Goal: Task Accomplishment & Management: Manage account settings

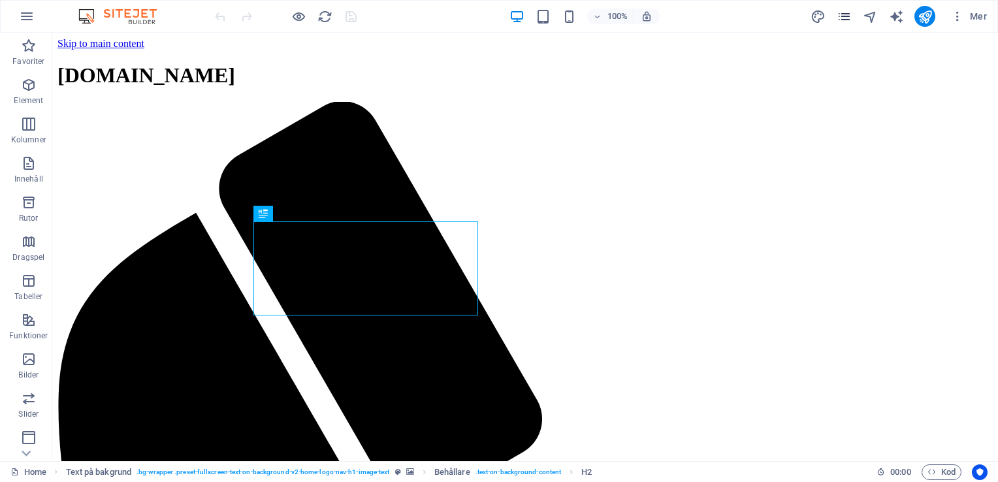
click at [848, 17] on icon "pages" at bounding box center [844, 16] width 15 height 15
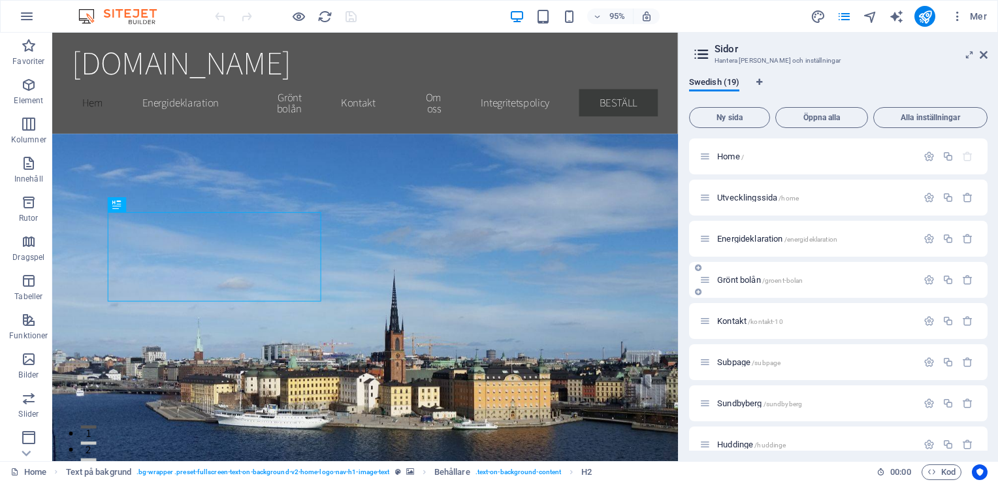
click at [740, 280] on span "Grönt bolån /groent-bolan" at bounding box center [760, 280] width 86 height 10
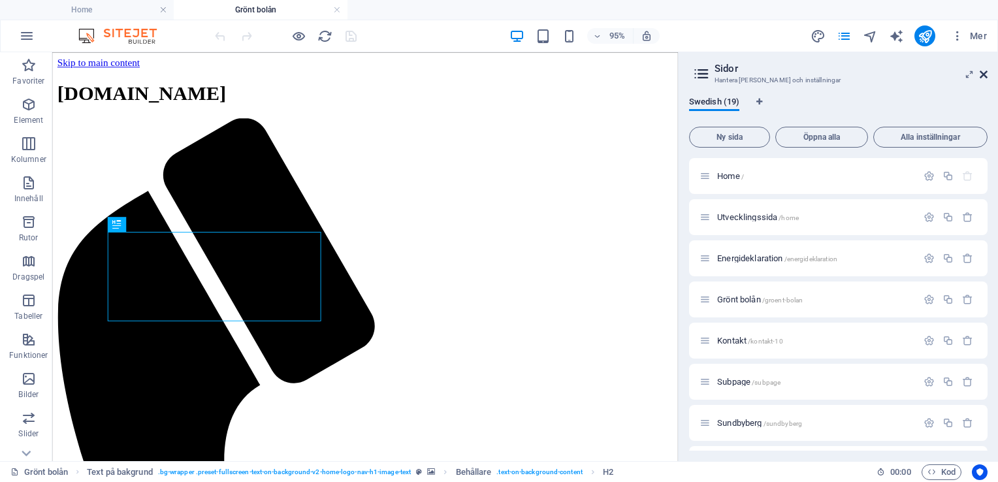
click at [987, 76] on icon at bounding box center [984, 74] width 8 height 10
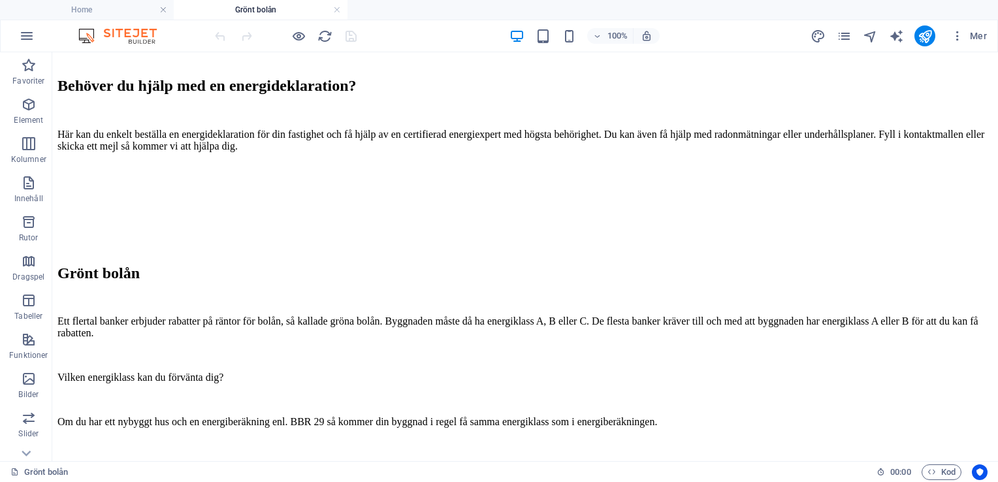
scroll to position [1992, 0]
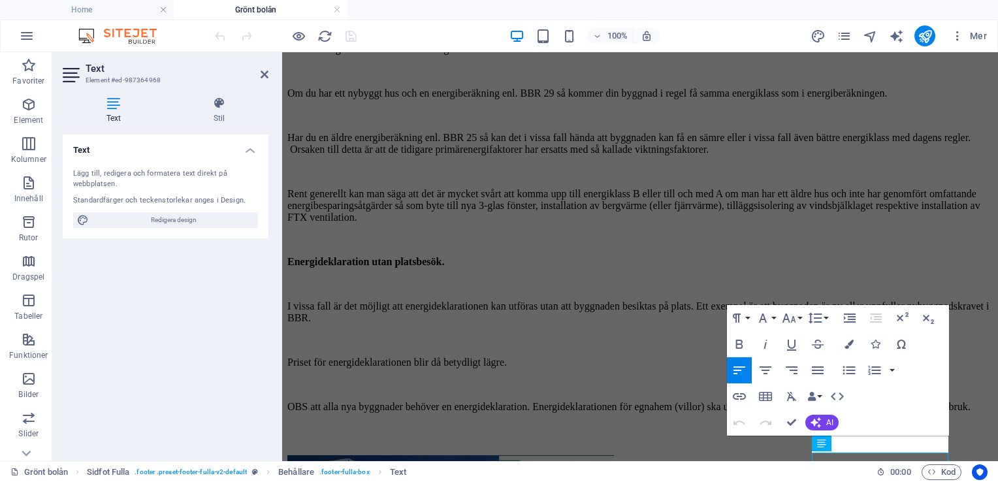
scroll to position [1974, 0]
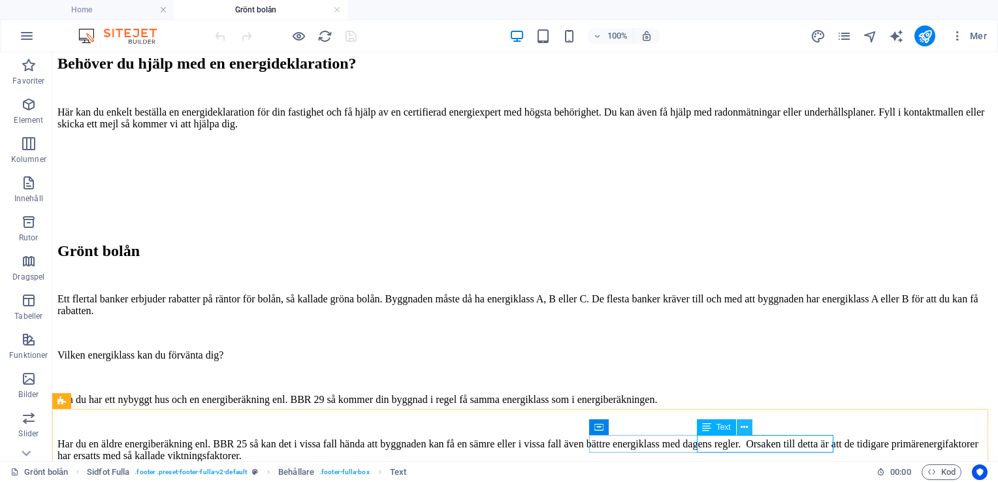
click at [742, 429] on icon at bounding box center [744, 428] width 7 height 14
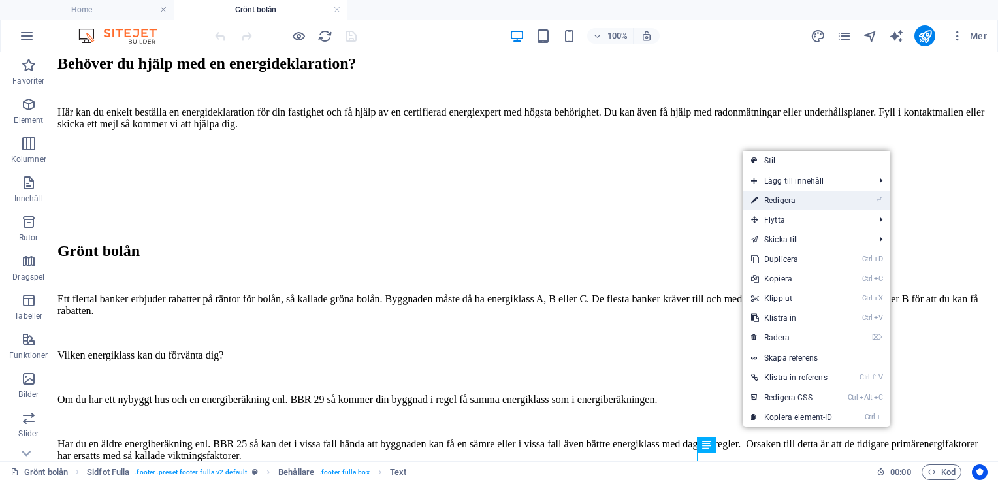
click at [776, 195] on link "⏎ Redigera" at bounding box center [792, 201] width 97 height 20
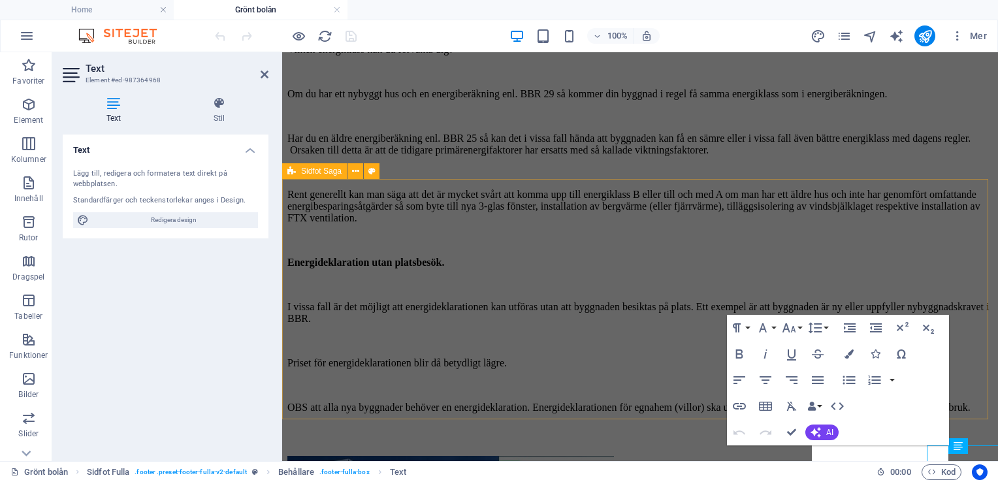
scroll to position [1981, 0]
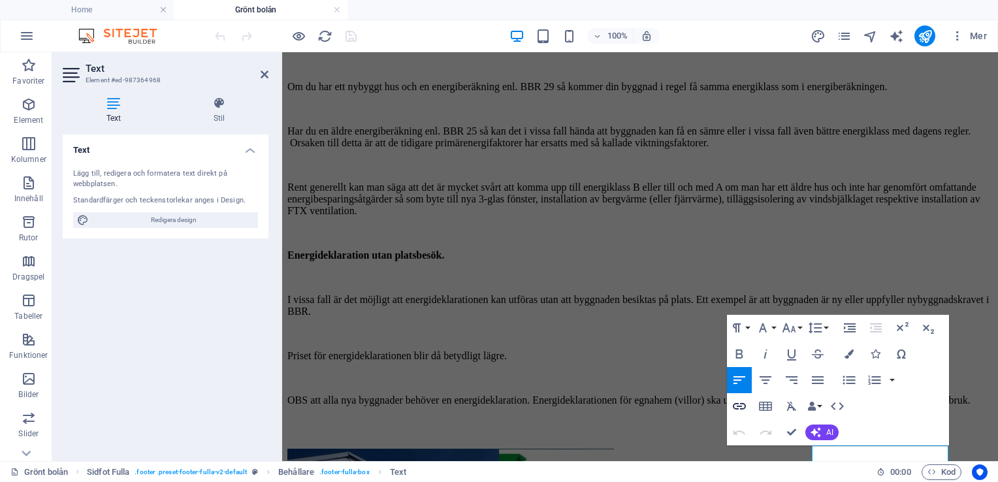
click at [740, 409] on icon "button" at bounding box center [739, 406] width 13 height 7
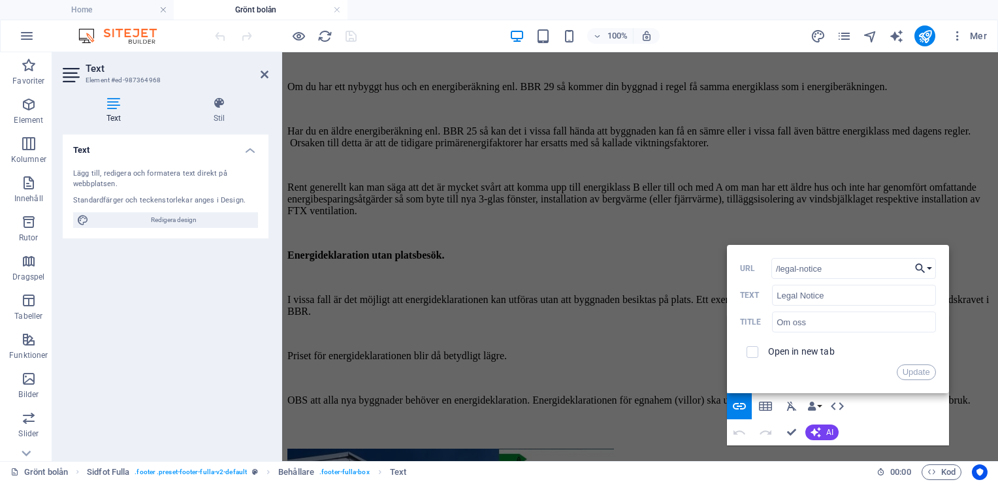
click at [931, 271] on button "Choose Link" at bounding box center [924, 268] width 25 height 21
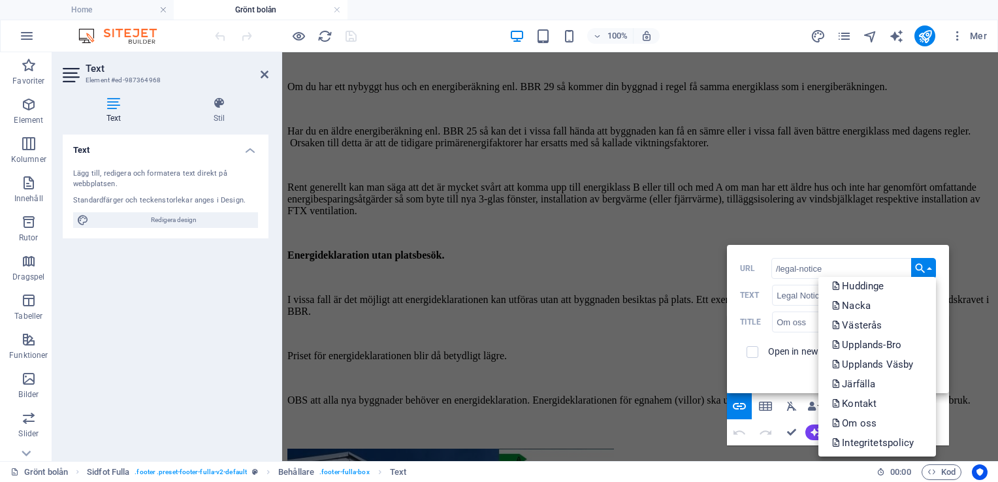
scroll to position [164, 0]
drag, startPoint x: 933, startPoint y: 363, endPoint x: 629, endPoint y: 404, distance: 307.3
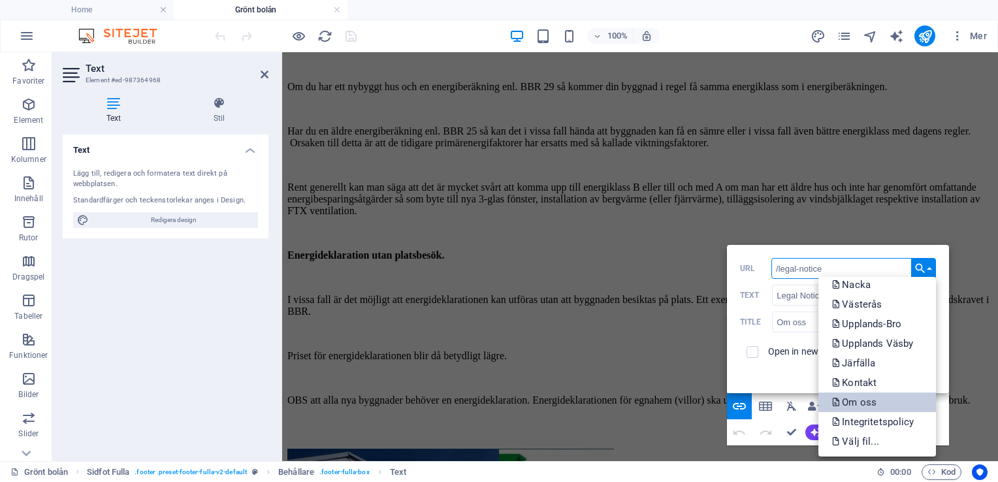
click at [852, 401] on p "Om oss" at bounding box center [856, 403] width 48 height 20
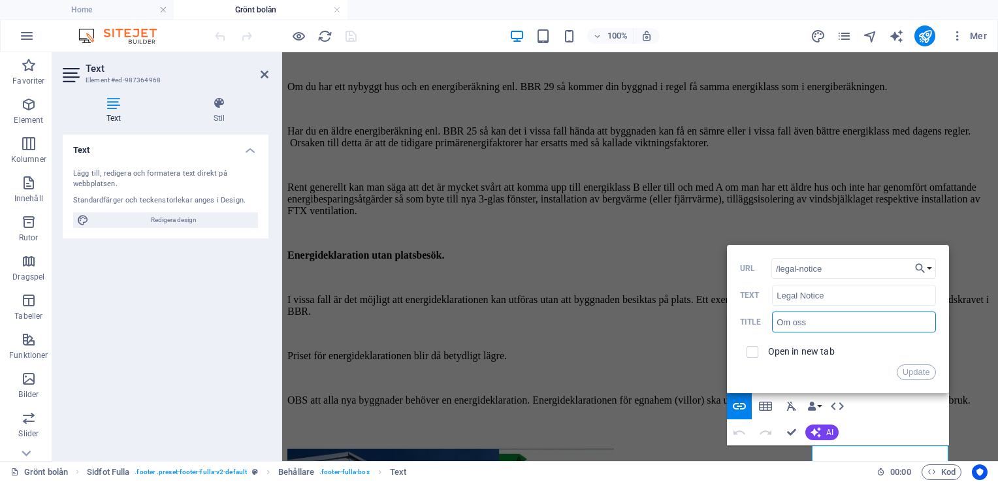
click at [814, 323] on input "Om oss" at bounding box center [853, 322] width 163 height 21
click at [782, 321] on input "<Om oss" at bounding box center [853, 322] width 163 height 21
type input "Om oss"
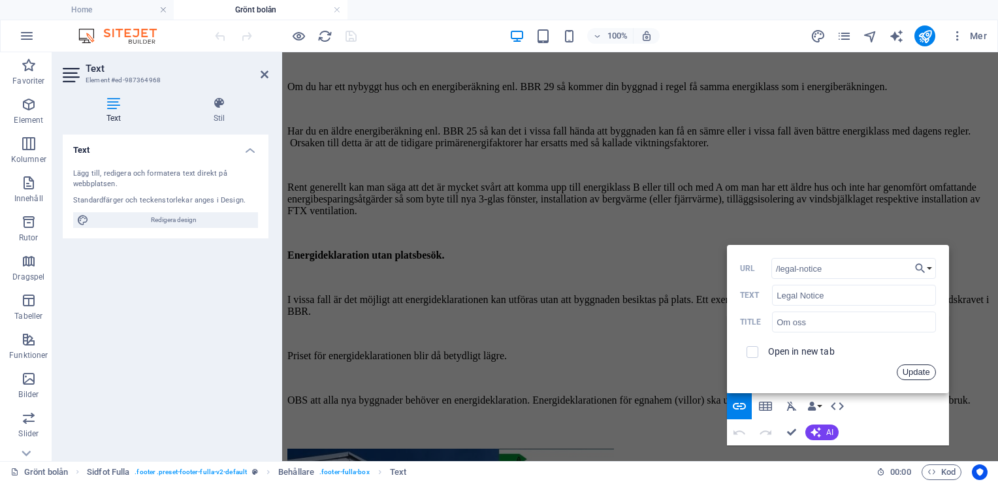
click at [908, 374] on button "Update" at bounding box center [916, 373] width 39 height 16
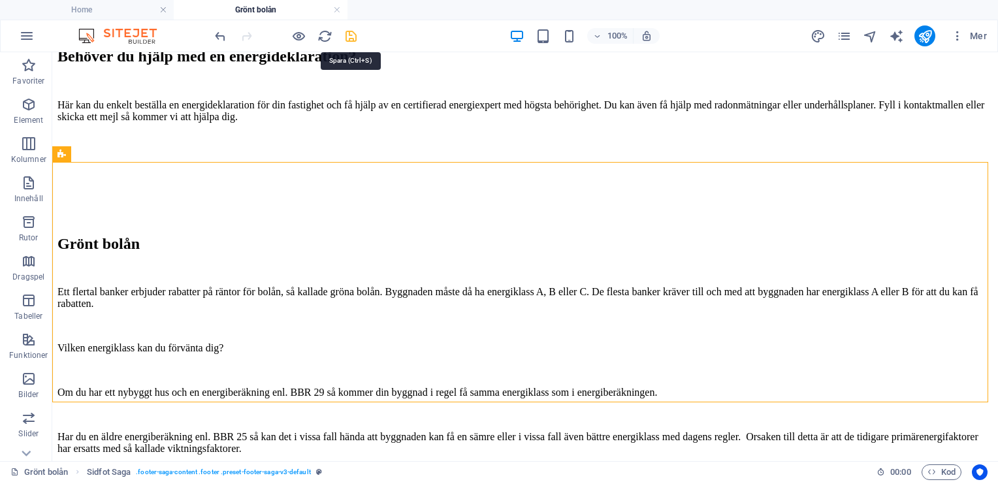
click at [350, 36] on icon "save" at bounding box center [351, 36] width 15 height 15
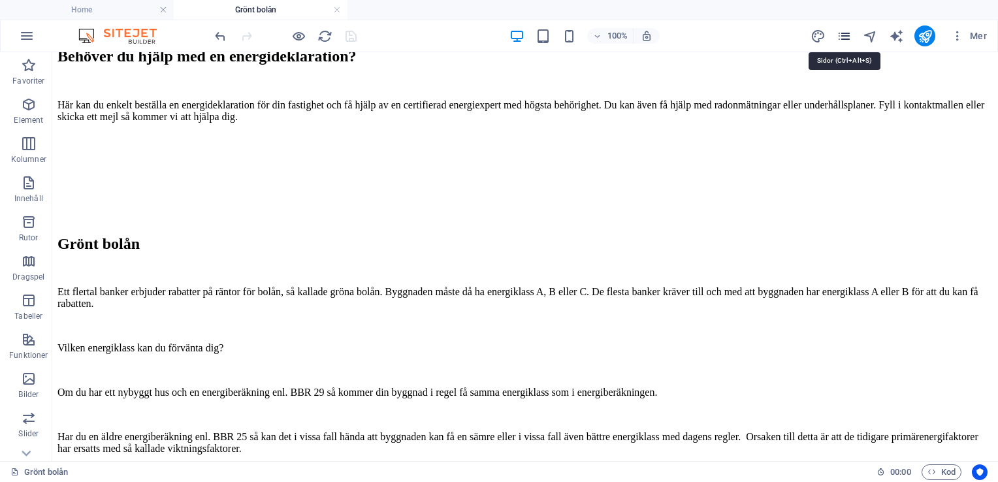
click at [842, 40] on icon "pages" at bounding box center [844, 36] width 15 height 15
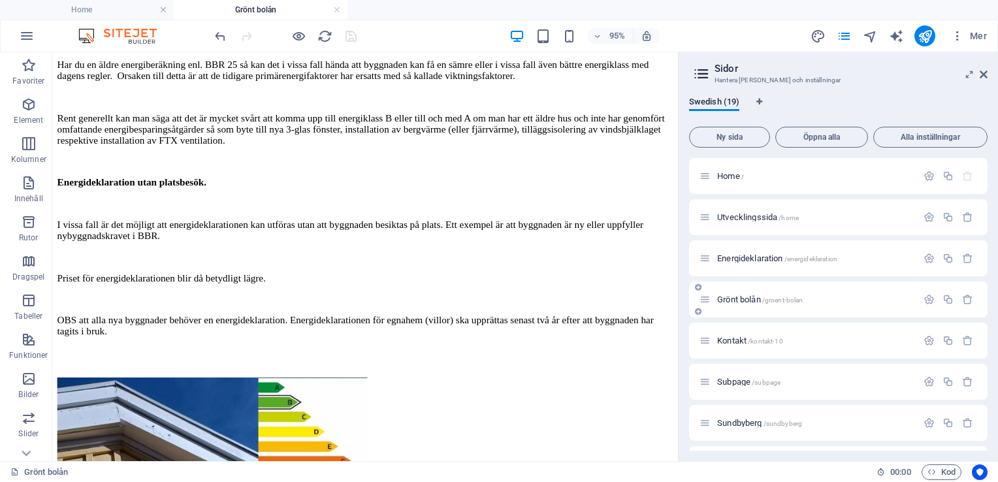
scroll to position [1970, 0]
click at [776, 338] on span "/kontakt-10" at bounding box center [765, 341] width 35 height 7
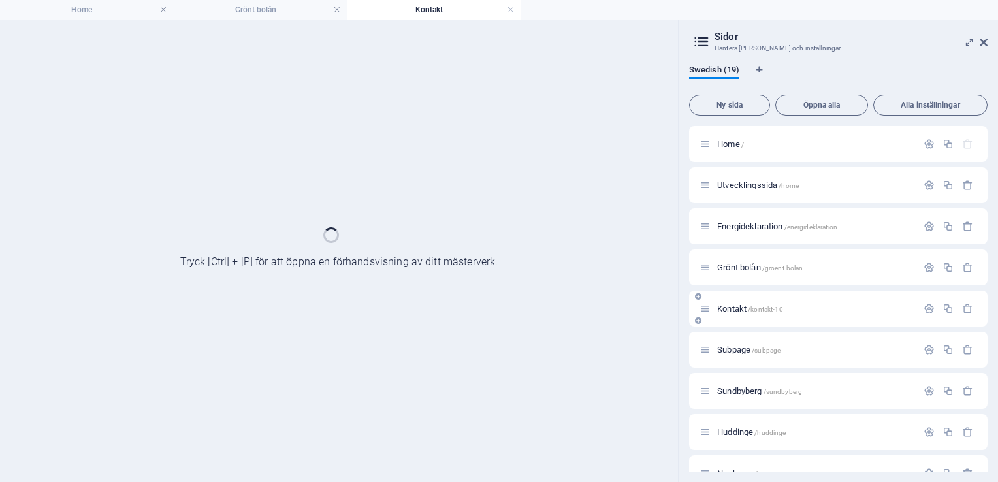
click at [776, 337] on div "Subpage /subpage" at bounding box center [838, 350] width 299 height 36
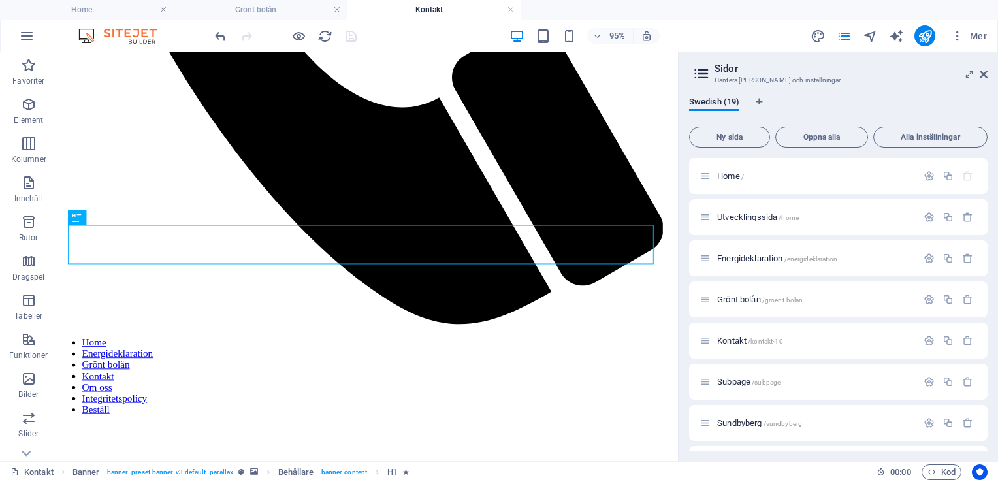
scroll to position [770, 0]
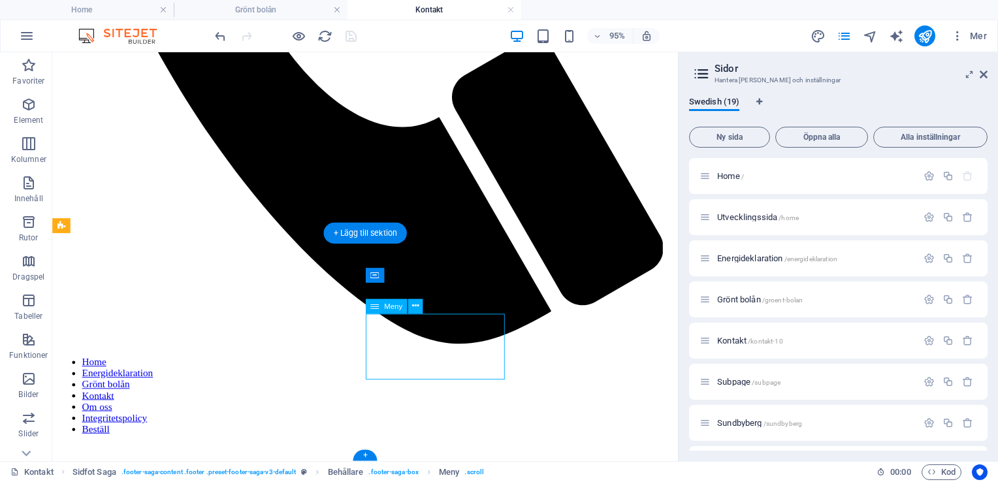
select select
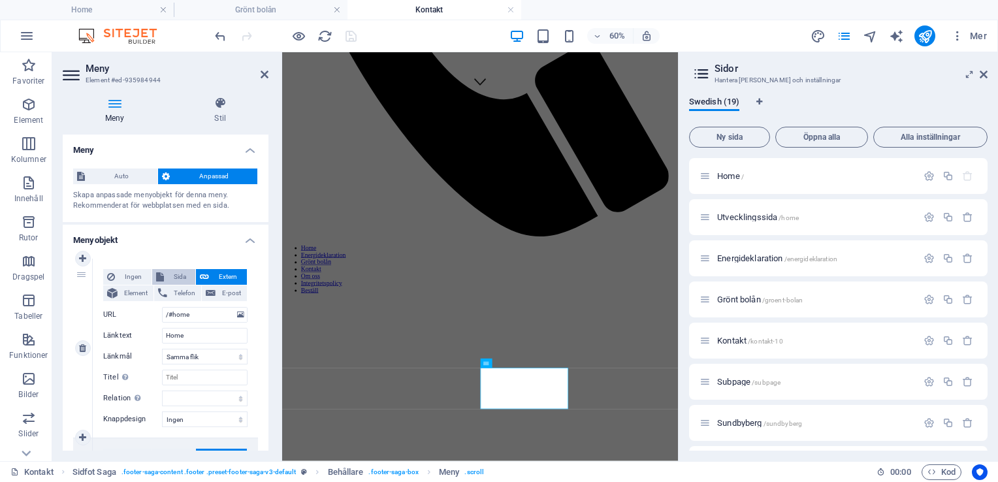
click at [174, 276] on span "Sida" at bounding box center [180, 277] width 24 height 16
select select
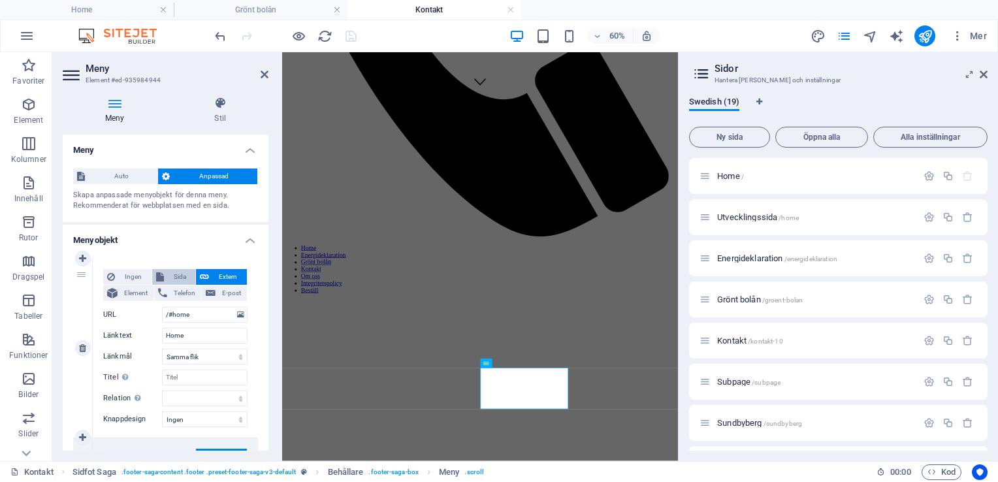
select select
click at [201, 314] on select "Home Utvecklingssida Energideklaration Grönt bolån Kontakt Subpage Sundbyberg H…" at bounding box center [205, 315] width 86 height 16
select select "0"
click at [162, 307] on select "Home Utvecklingssida Energideklaration Grönt bolån Kontakt Subpage Sundbyberg H…" at bounding box center [205, 315] width 86 height 16
select select
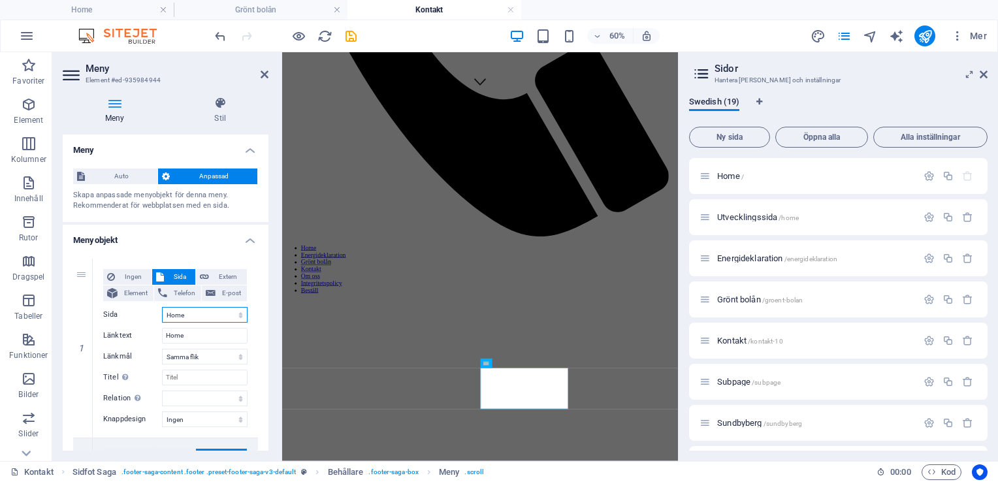
select select
drag, startPoint x: 193, startPoint y: 338, endPoint x: 139, endPoint y: 340, distance: 54.3
click at [139, 340] on div "Länktext Home" at bounding box center [175, 336] width 144 height 16
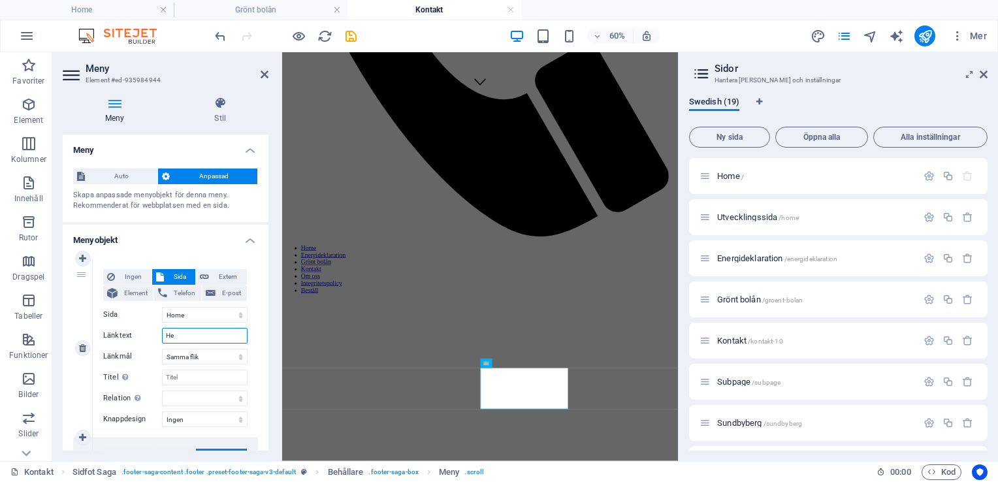
type input "Hem"
select select
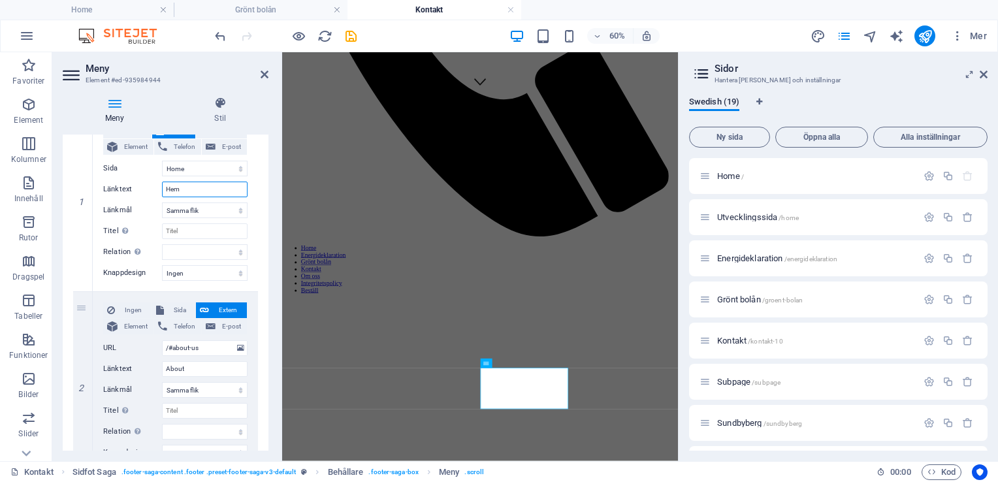
scroll to position [141, 0]
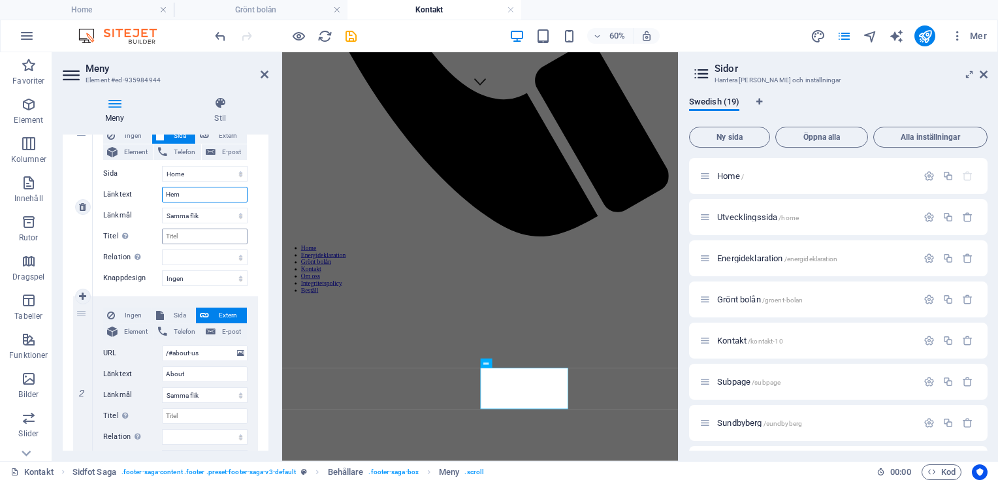
type input "Hem"
click at [201, 232] on input "Titel Ytterligare länkbeskrivning bör inte vara samma som länktext. Titeln visa…" at bounding box center [205, 237] width 86 height 16
type input "[DOMAIN_NAME]"
select select
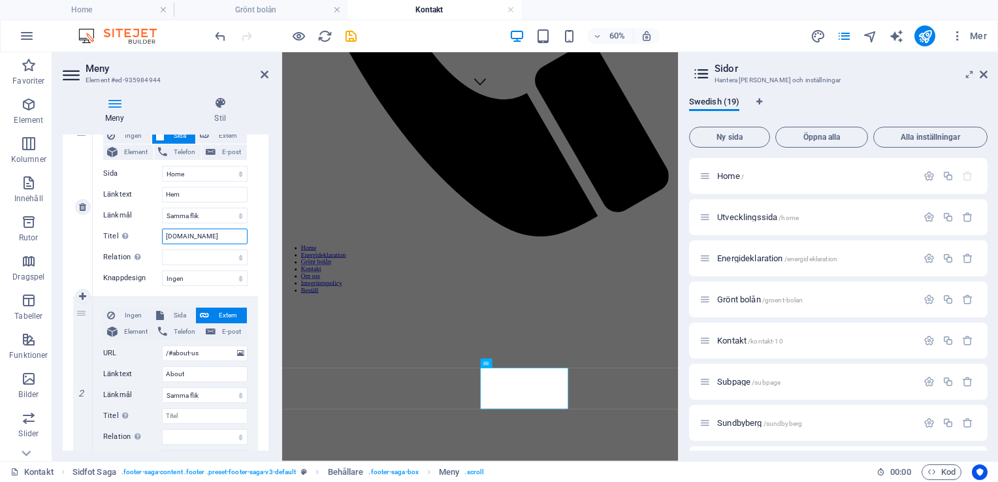
select select
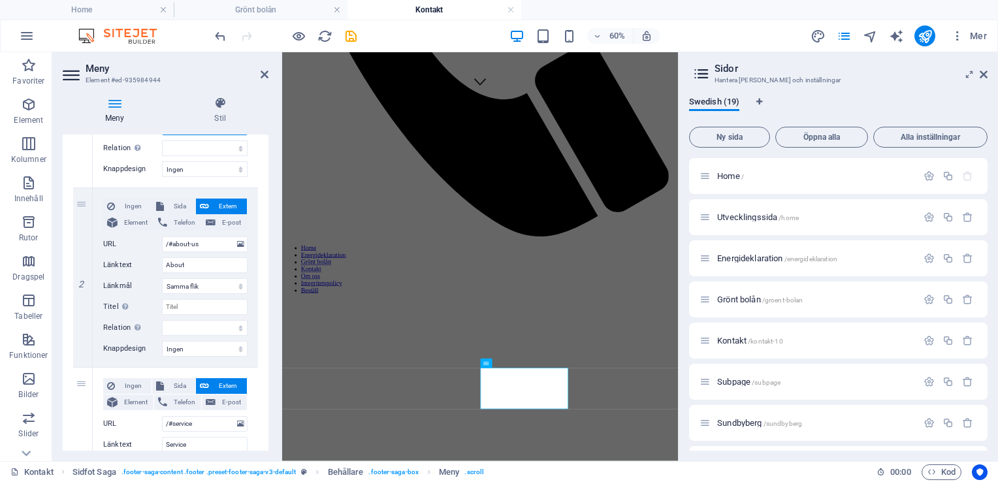
scroll to position [255, 0]
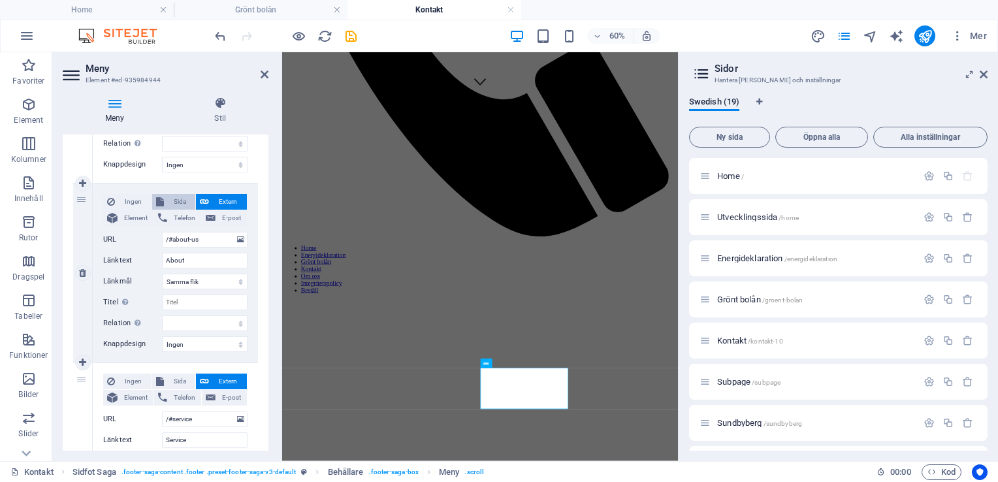
type input "[DOMAIN_NAME]"
click at [172, 197] on span "Sida" at bounding box center [180, 202] width 24 height 16
select select
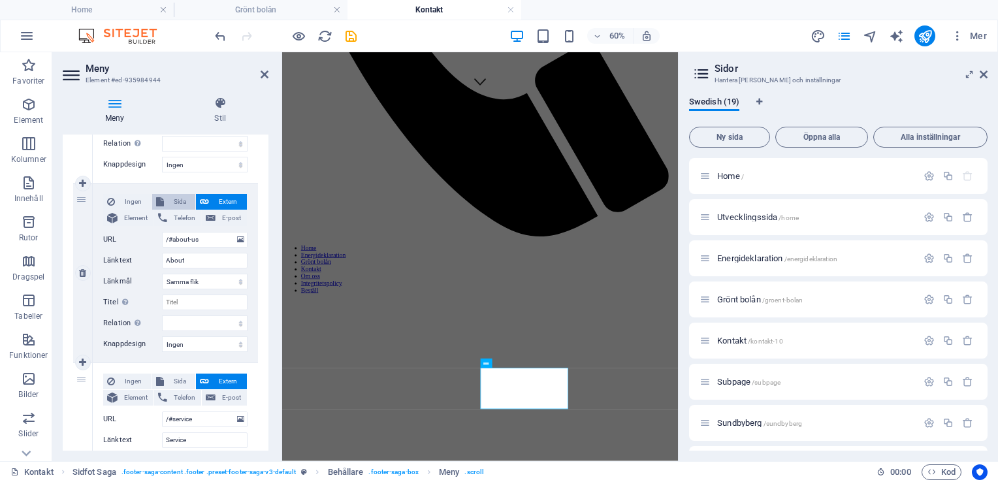
select select
click at [199, 242] on select "Home Utvecklingssida Energideklaration Grönt bolån Kontakt Subpage Sundbyberg H…" at bounding box center [205, 240] width 86 height 16
select select "14"
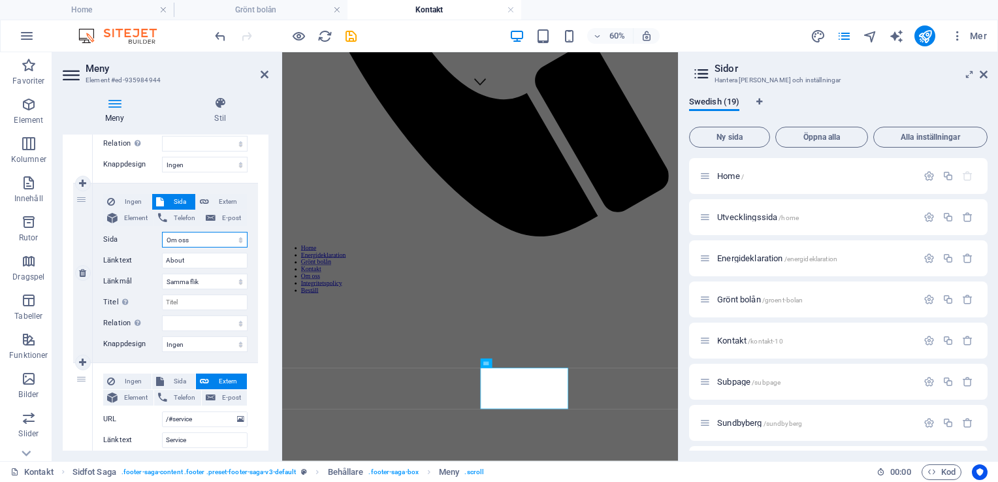
click at [162, 232] on select "Home Utvecklingssida Energideklaration Grönt bolån Kontakt Subpage Sundbyberg H…" at bounding box center [205, 240] width 86 height 16
select select
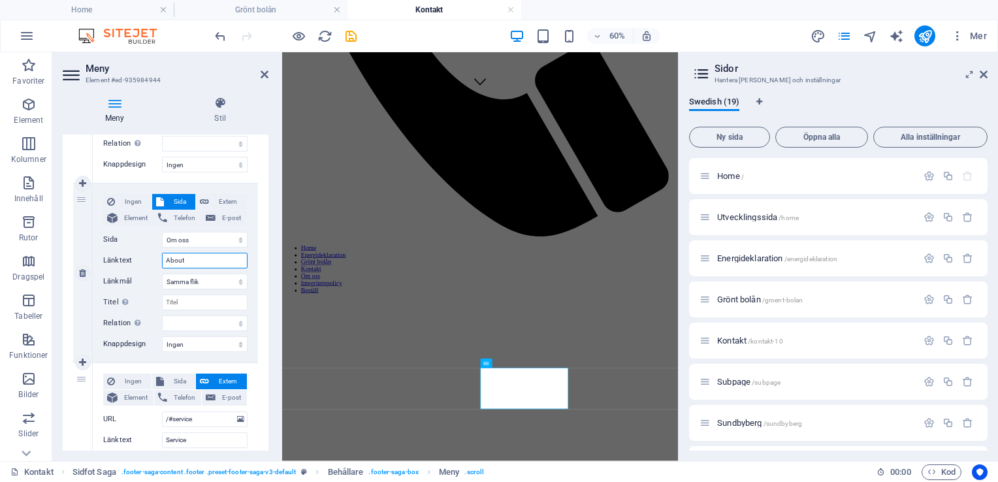
drag, startPoint x: 199, startPoint y: 261, endPoint x: 141, endPoint y: 258, distance: 58.2
click at [141, 258] on div "Länktext About" at bounding box center [175, 261] width 144 height 16
type input "Om oss"
select select
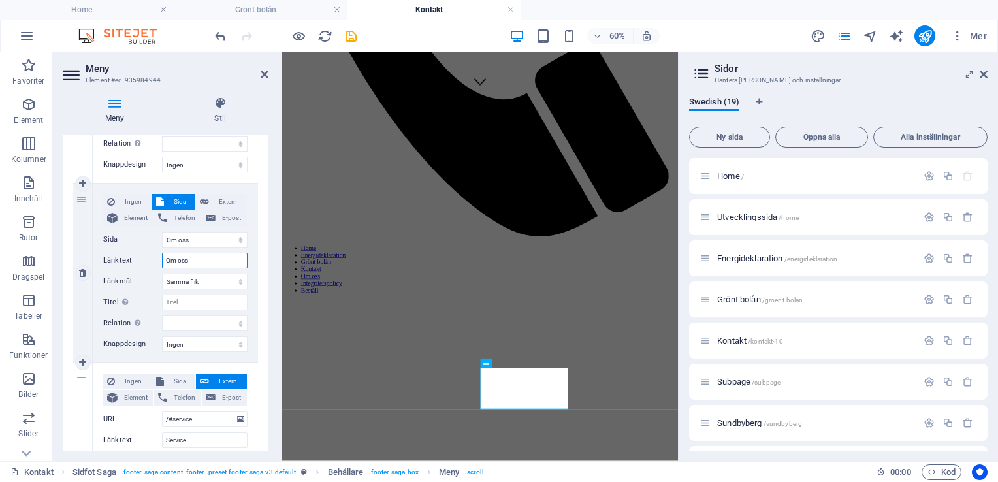
select select
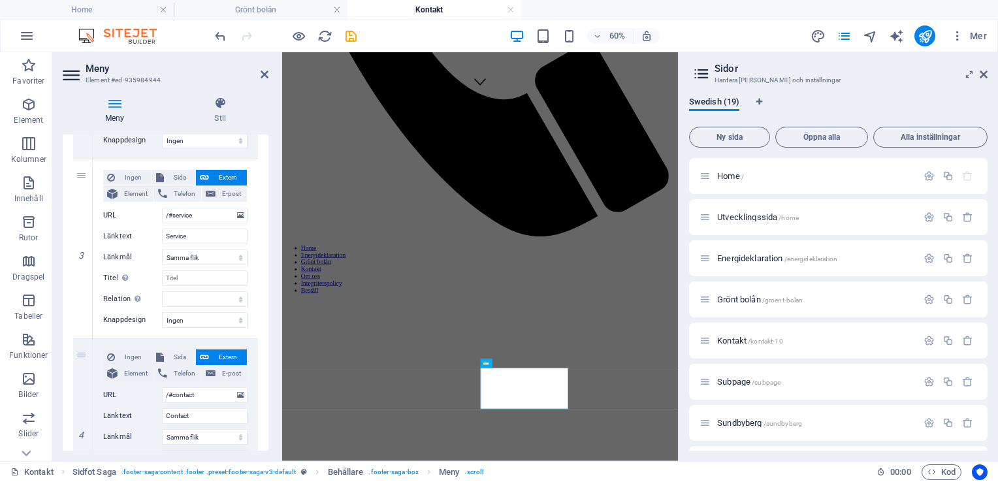
scroll to position [470, 0]
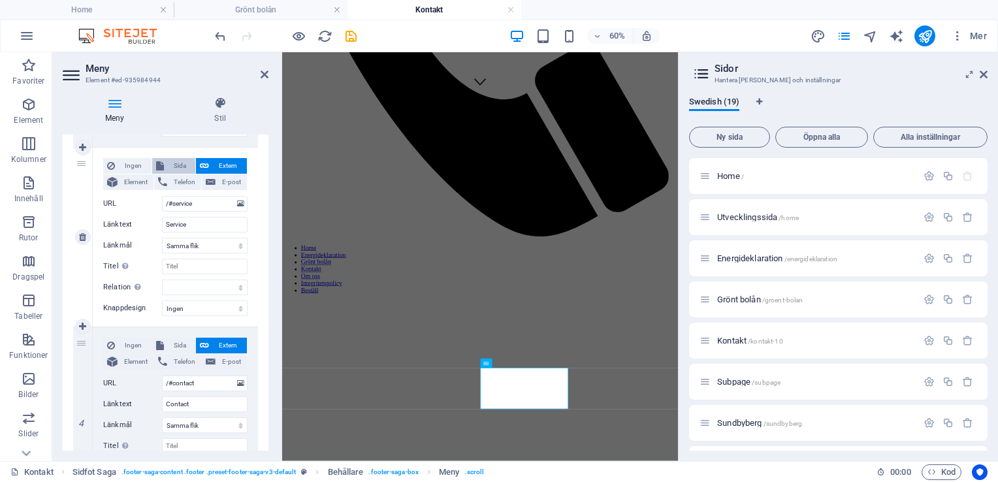
type input "Om oss"
click at [165, 166] on button "Sida" at bounding box center [174, 166] width 44 height 16
select select
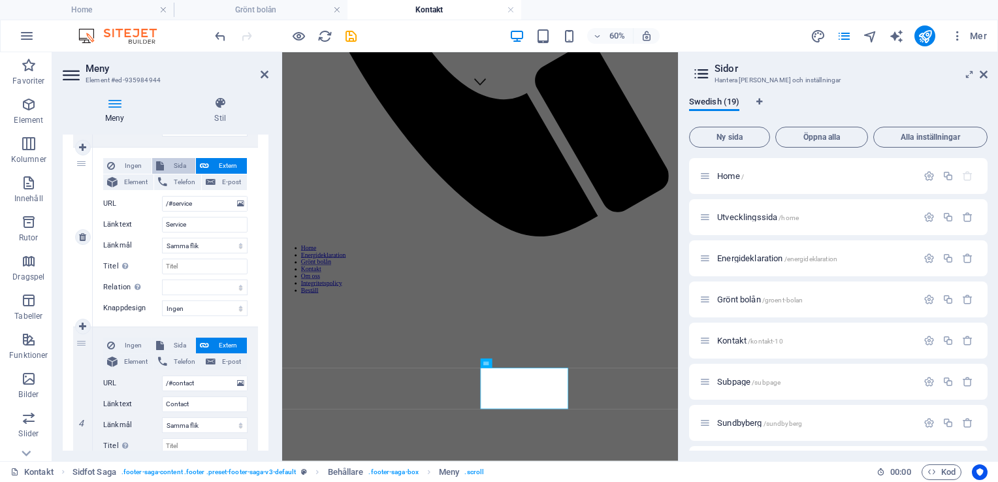
select select
click at [191, 202] on select "Home Utvecklingssida Energideklaration Grönt bolån Kontakt Subpage Sundbyberg H…" at bounding box center [205, 204] width 86 height 16
select select "2"
click at [162, 196] on select "Home Utvecklingssida Energideklaration Grönt bolån Kontakt Subpage Sundbyberg H…" at bounding box center [205, 204] width 86 height 16
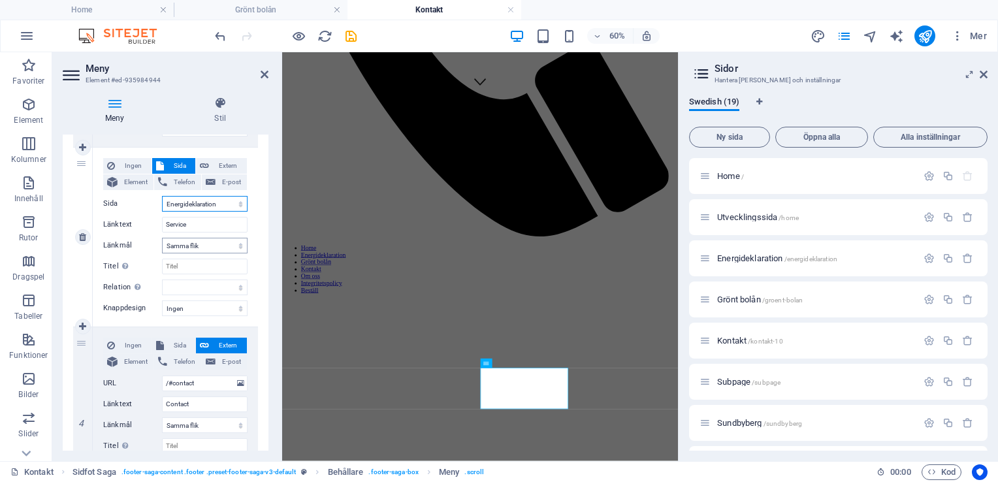
select select
drag, startPoint x: 197, startPoint y: 227, endPoint x: 121, endPoint y: 222, distance: 76.0
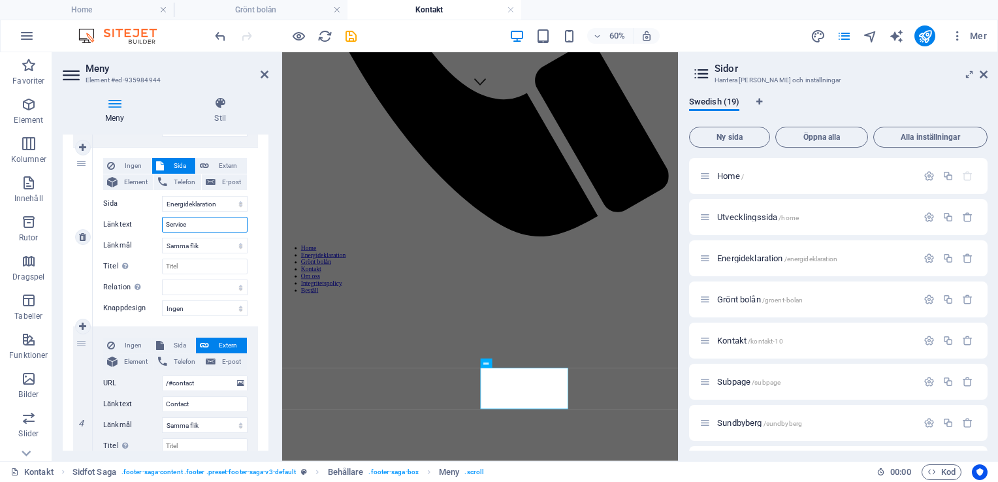
click at [121, 222] on div "Länktext Service" at bounding box center [175, 225] width 144 height 16
type input "Tjänster"
select select
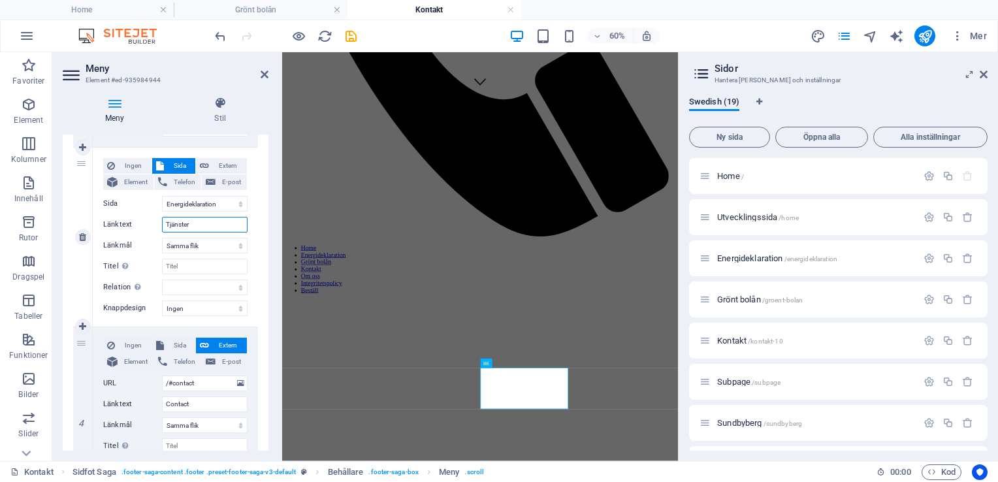
select select
type input "Tjänster"
drag, startPoint x: 251, startPoint y: 59, endPoint x: 345, endPoint y: 47, distance: 94.8
click at [353, 36] on icon "save" at bounding box center [351, 36] width 15 height 15
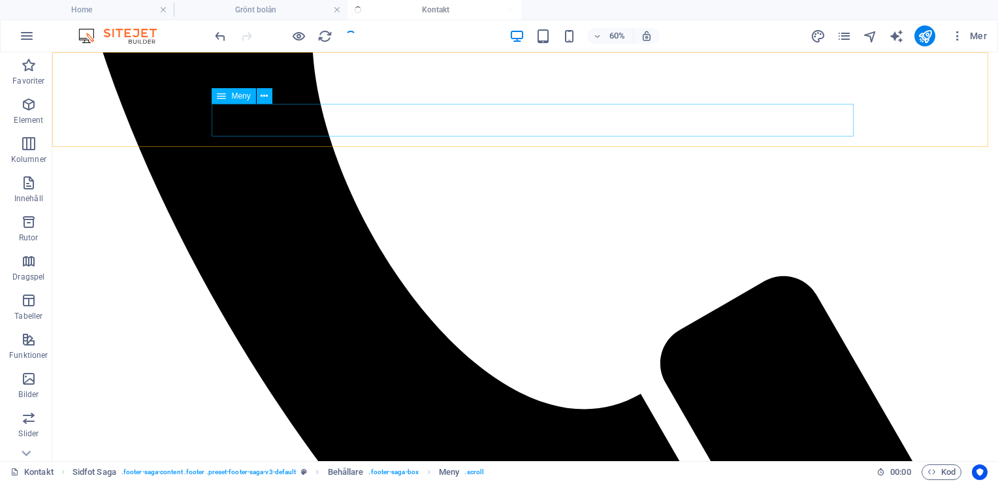
checkbox input "false"
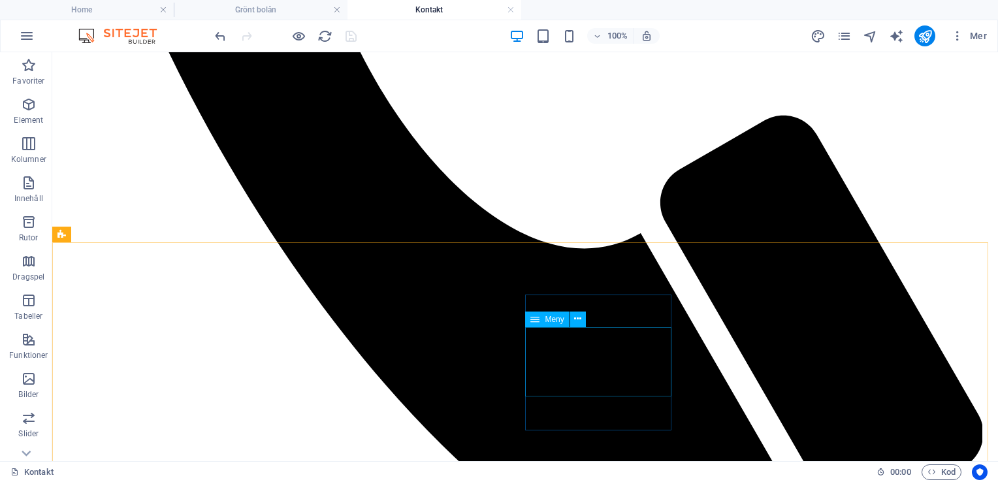
click at [551, 323] on span "Meny" at bounding box center [554, 320] width 19 height 8
select select
select select "14"
select select
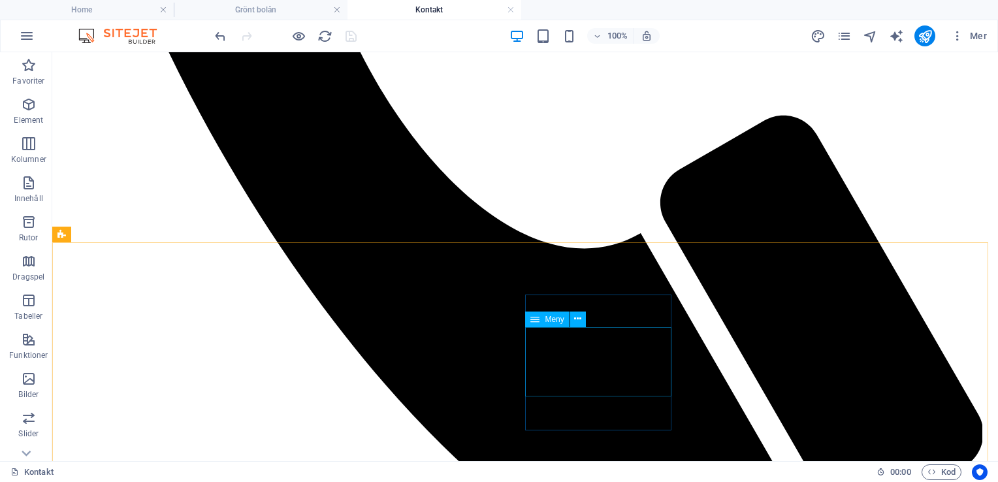
select select "2"
select select
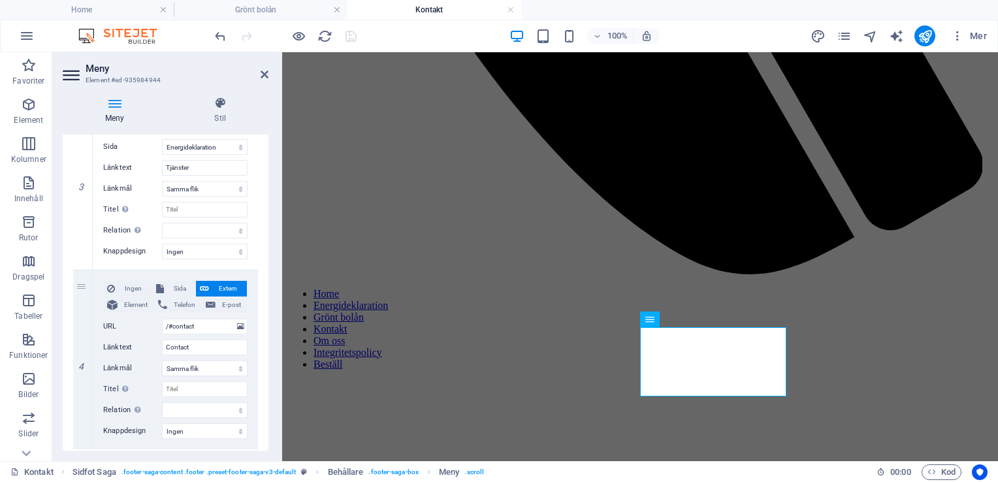
scroll to position [562, 0]
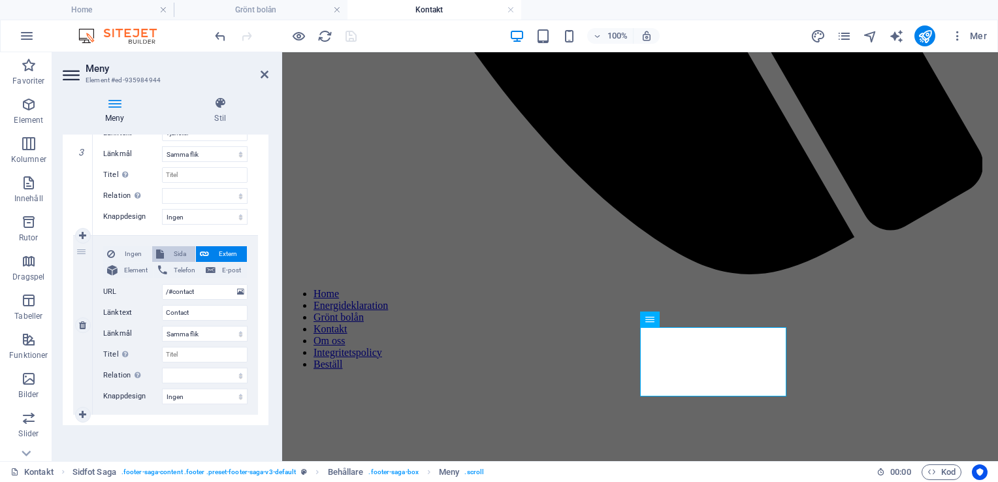
click at [175, 258] on span "Sida" at bounding box center [180, 254] width 24 height 16
select select
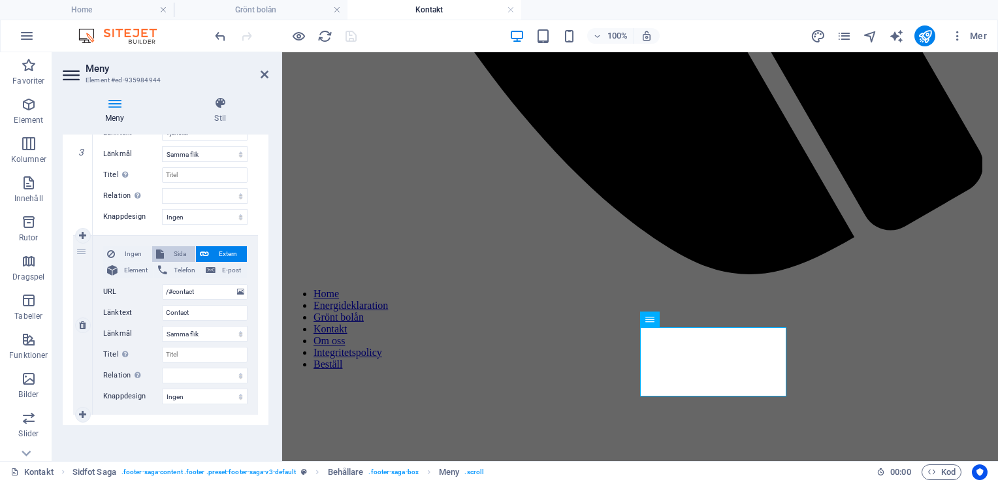
select select
click at [191, 291] on select "Home Utvecklingssida Energideklaration Grönt bolån Kontakt Subpage Sundbyberg H…" at bounding box center [205, 292] width 86 height 16
select select "4"
click at [162, 284] on select "Home Utvecklingssida Energideklaration Grönt bolån Kontakt Subpage Sundbyberg H…" at bounding box center [205, 292] width 86 height 16
select select
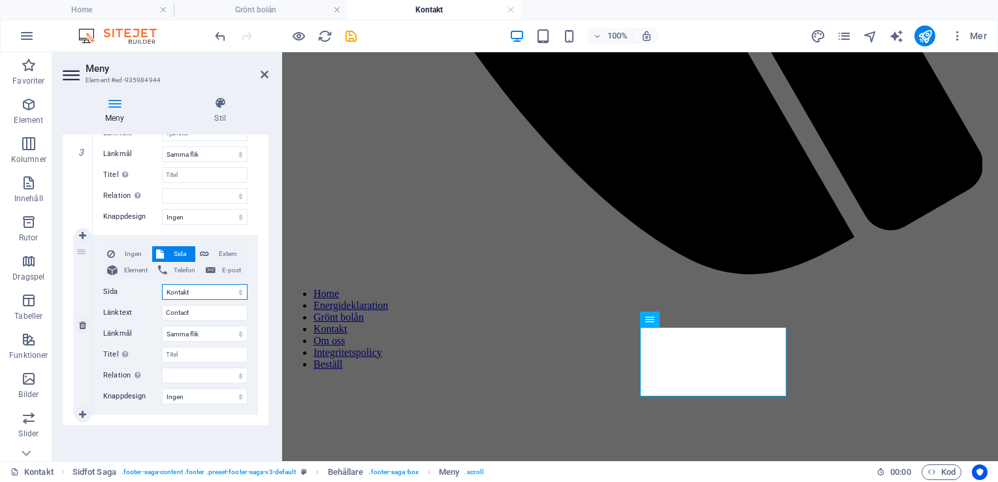
select select
drag, startPoint x: 199, startPoint y: 309, endPoint x: 133, endPoint y: 329, distance: 68.4
click at [133, 329] on div "Ingen Sida Extern Element Telefon E-post Sida Home Utvecklingssida Energideklar…" at bounding box center [175, 314] width 144 height 137
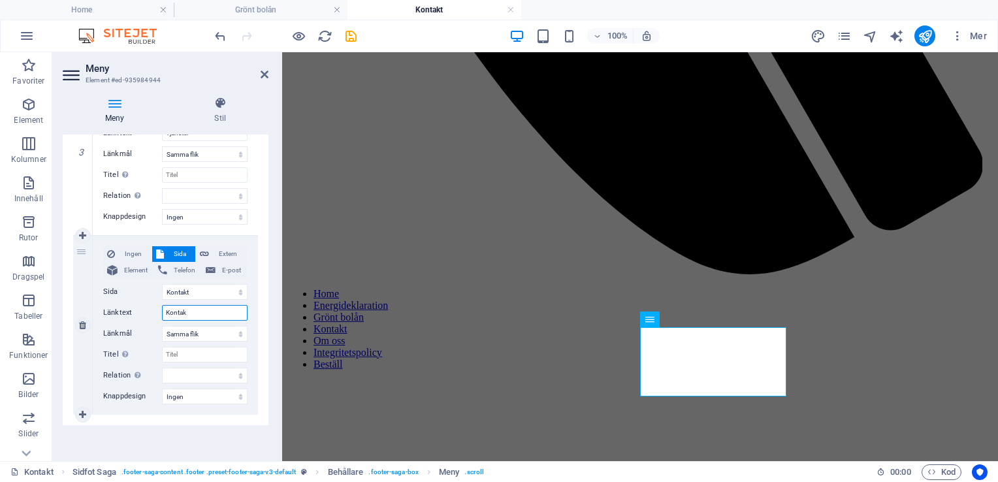
type input "Kontakt"
select select
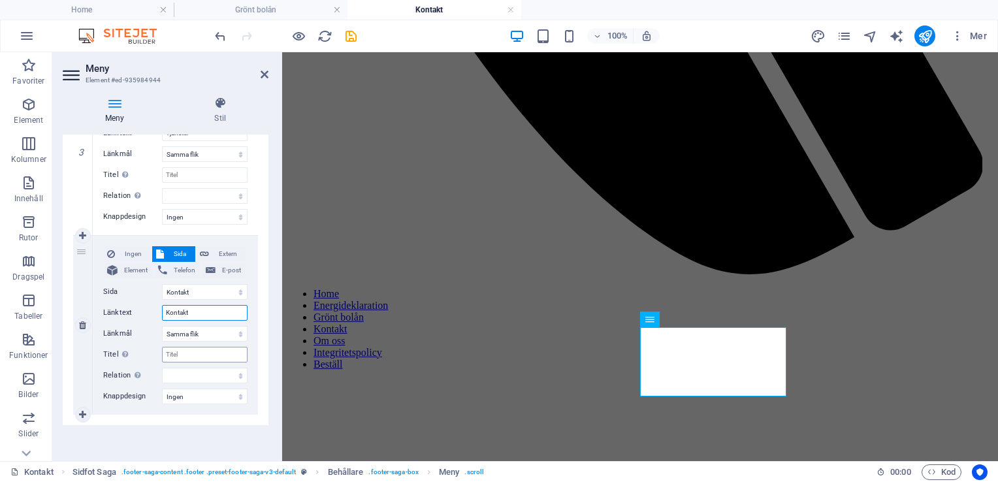
type input "Kontakt"
click at [191, 353] on input "Titel Ytterligare länkbeskrivning bör inte vara samma som länktext. Titeln visa…" at bounding box center [205, 355] width 86 height 16
type input "Kontakta oss"
select select
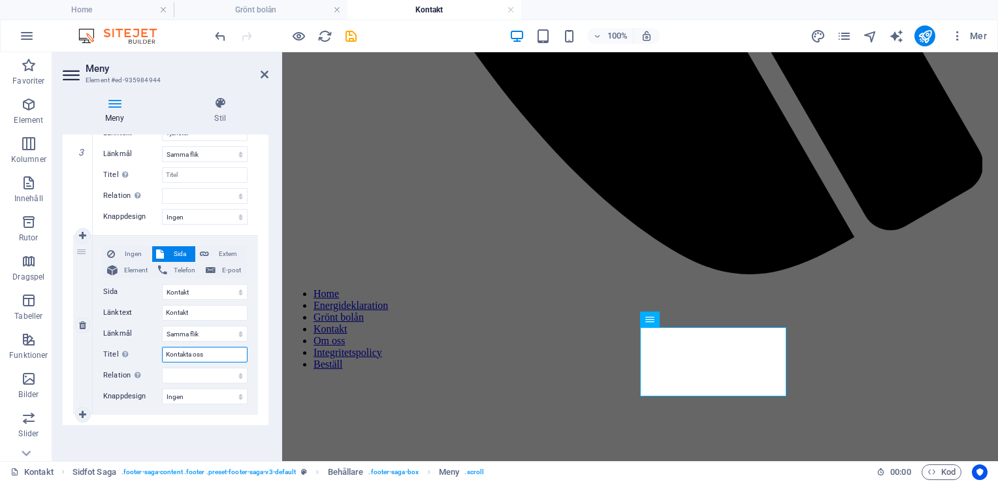
select select
type input "Kontakta oss"
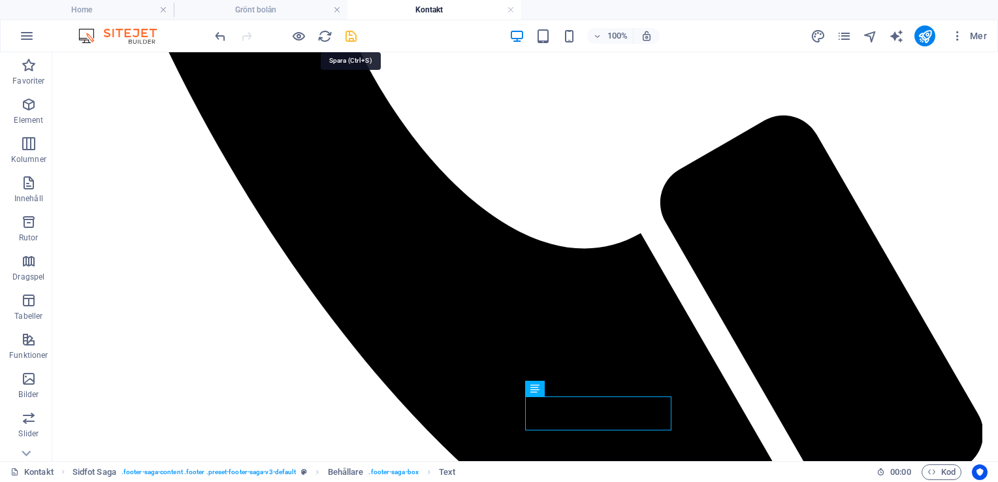
drag, startPoint x: 348, startPoint y: 34, endPoint x: 501, endPoint y: 293, distance: 301.1
click at [348, 34] on icon "save" at bounding box center [351, 36] width 15 height 15
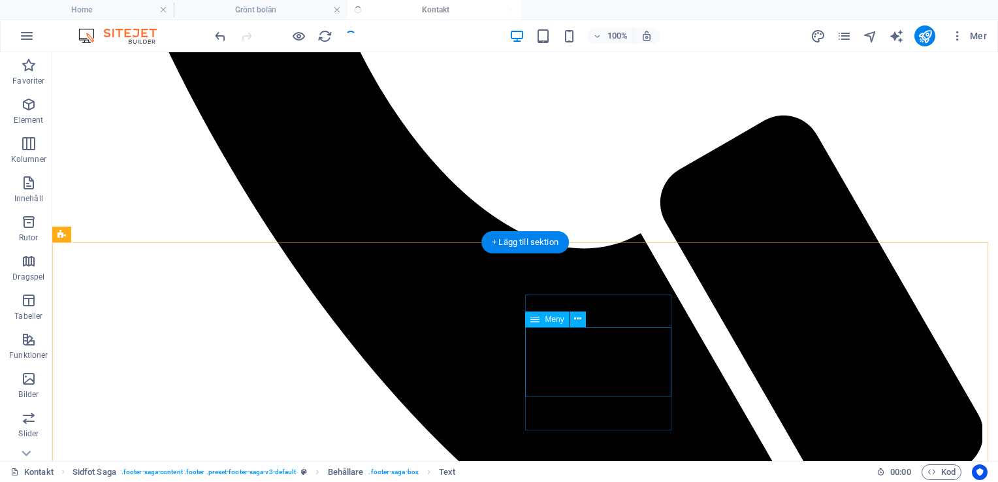
checkbox input "false"
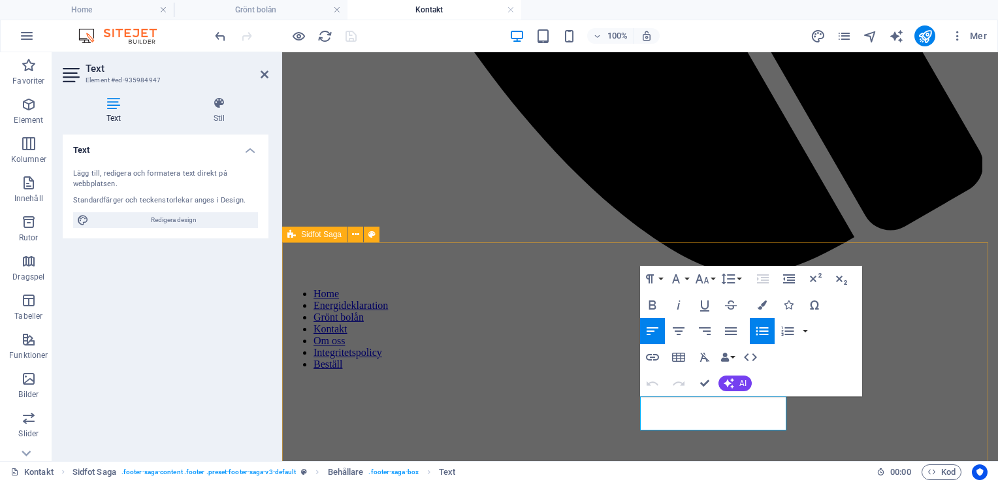
drag, startPoint x: 698, startPoint y: 404, endPoint x: 638, endPoint y: 404, distance: 60.1
click at [652, 357] on icon "button" at bounding box center [652, 357] width 13 height 7
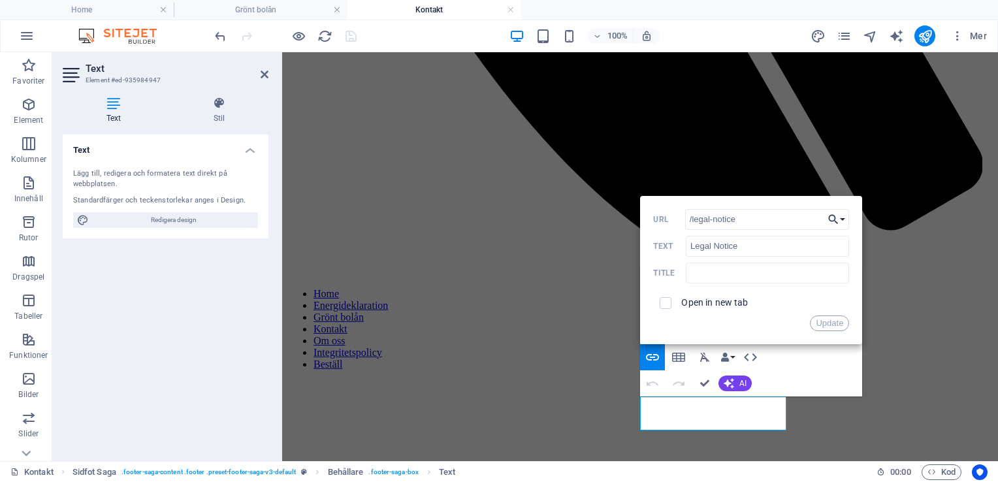
click at [843, 220] on button "Choose Link" at bounding box center [837, 219] width 25 height 21
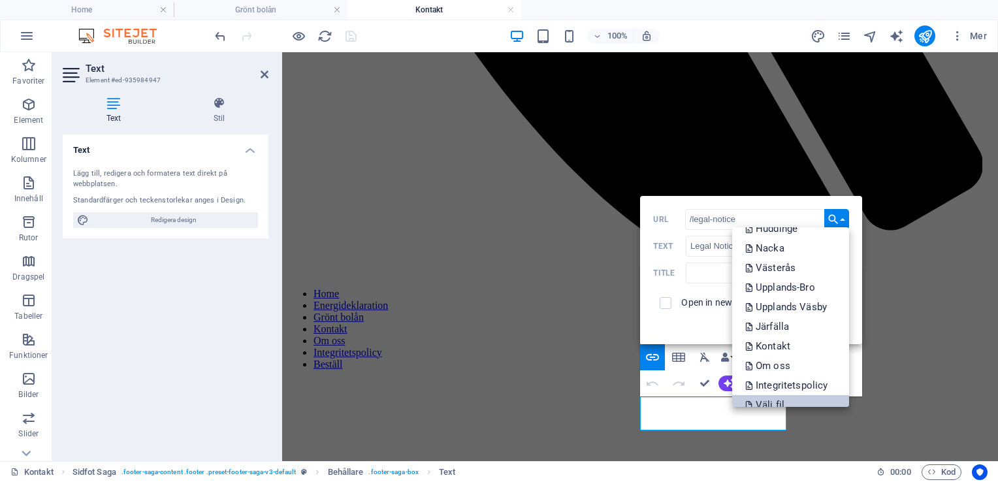
scroll to position [157, 0]
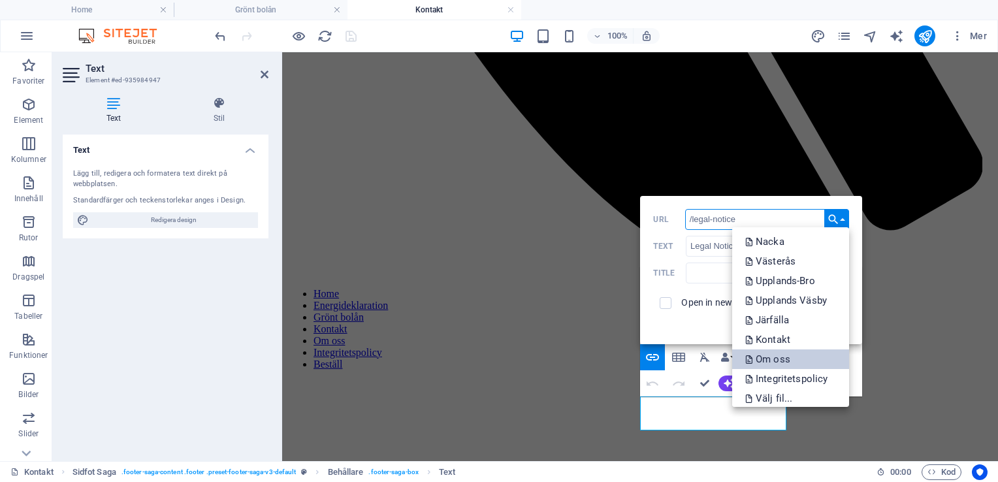
click at [761, 352] on p "Om oss" at bounding box center [770, 360] width 48 height 20
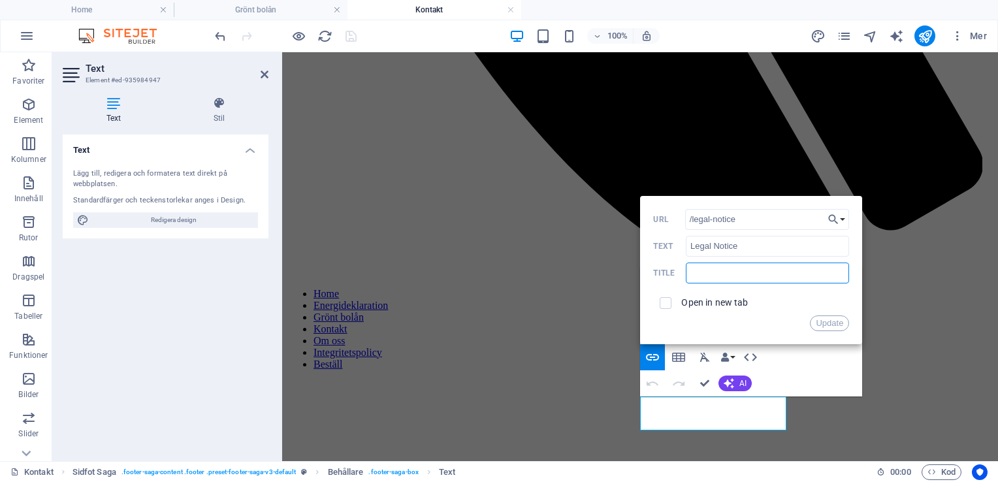
click at [733, 273] on input "text" at bounding box center [767, 273] width 163 height 21
type input "Om oss"
click at [830, 324] on button "Update" at bounding box center [829, 324] width 39 height 16
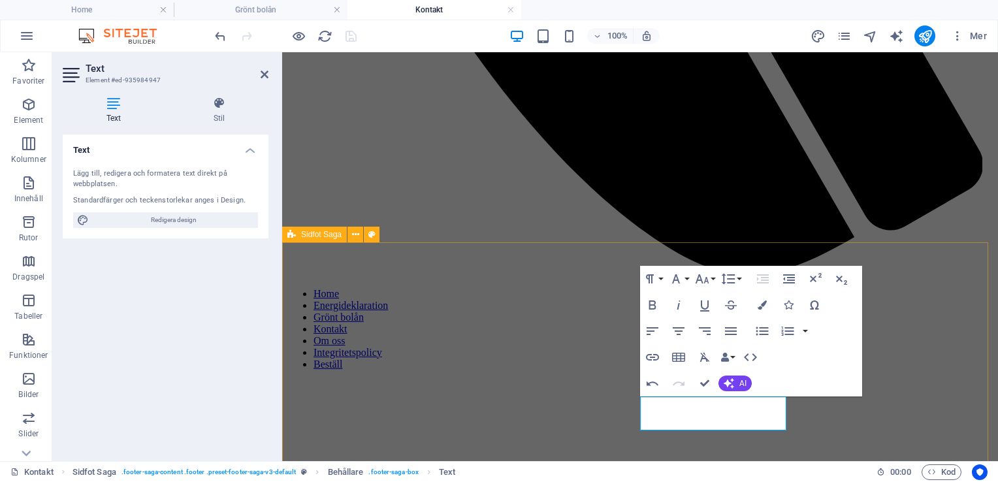
drag, startPoint x: 708, startPoint y: 425, endPoint x: 628, endPoint y: 435, distance: 80.3
type input "/privacy"
type input "Privacy Policy"
click at [648, 359] on icon "button" at bounding box center [652, 357] width 13 height 7
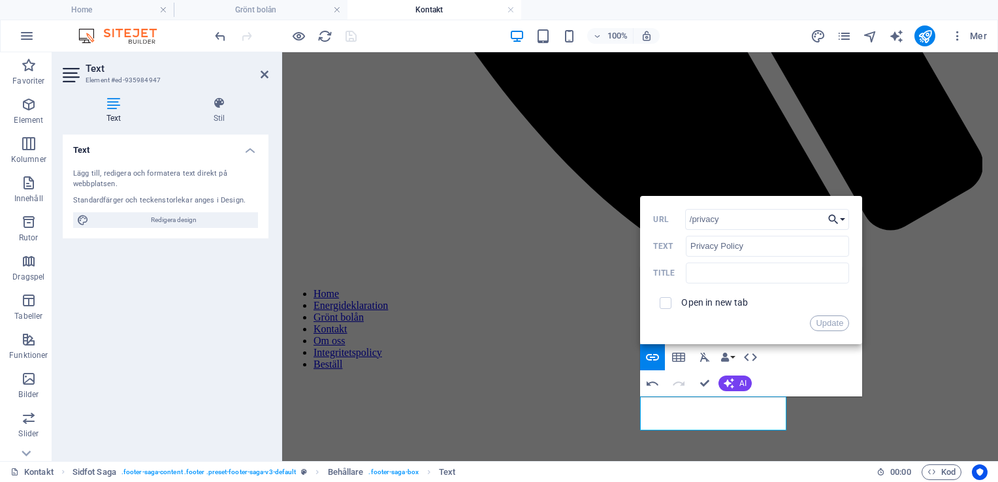
click at [840, 220] on icon "button" at bounding box center [833, 220] width 13 height 16
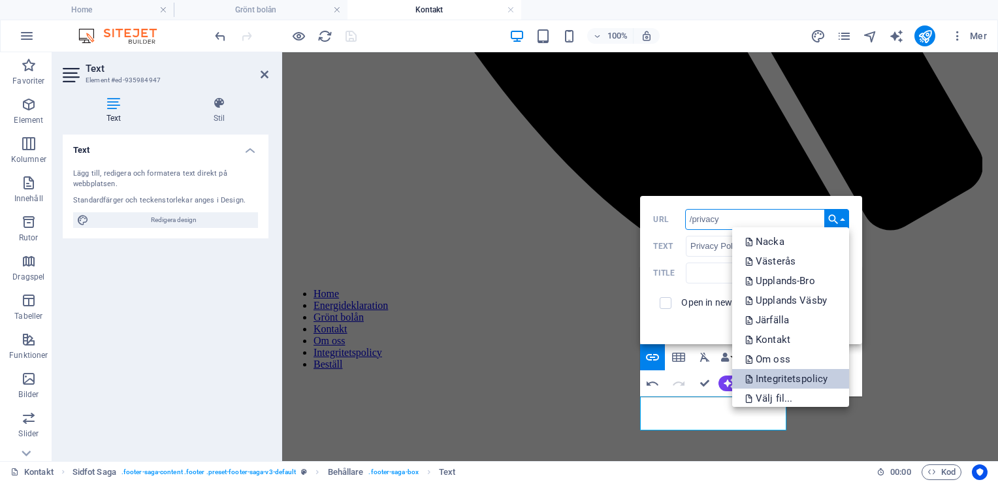
click at [815, 383] on p "Integritetspolicy" at bounding box center [788, 379] width 85 height 20
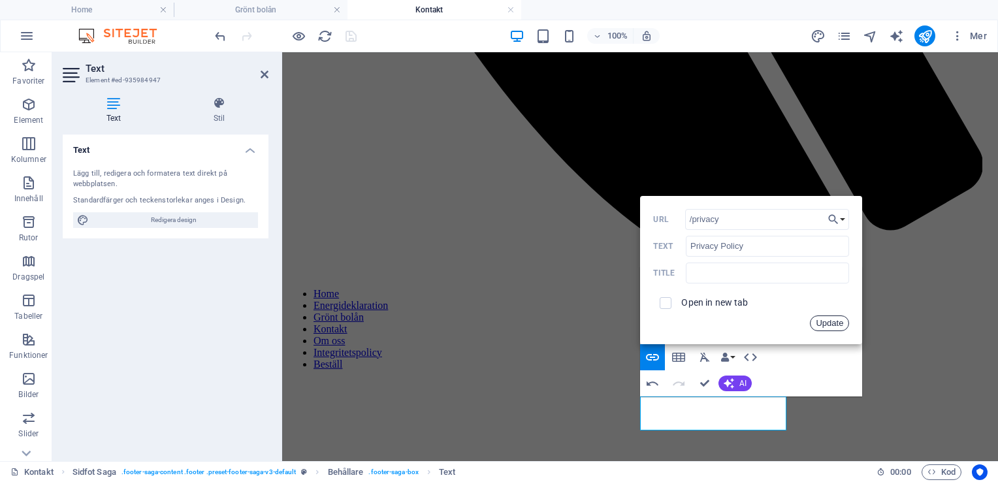
click at [831, 322] on button "Update" at bounding box center [829, 324] width 39 height 16
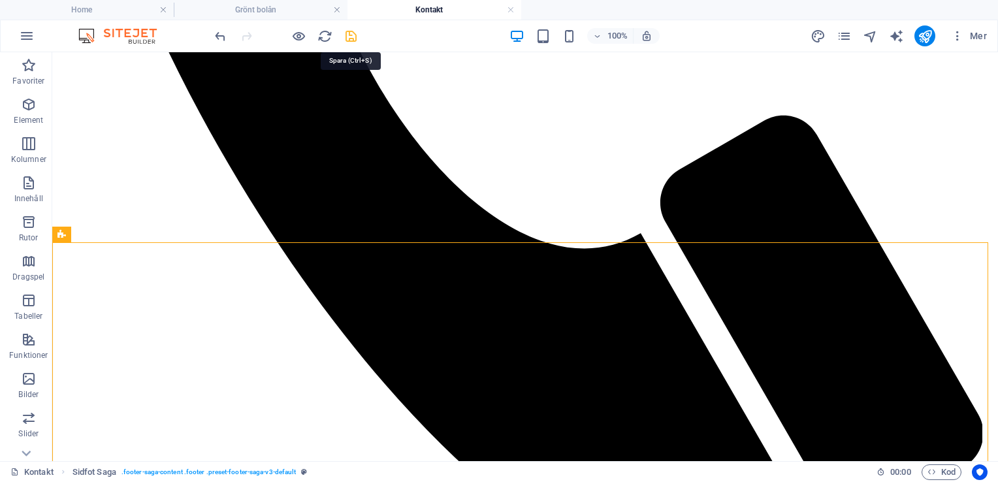
click at [349, 38] on icon "save" at bounding box center [351, 36] width 15 height 15
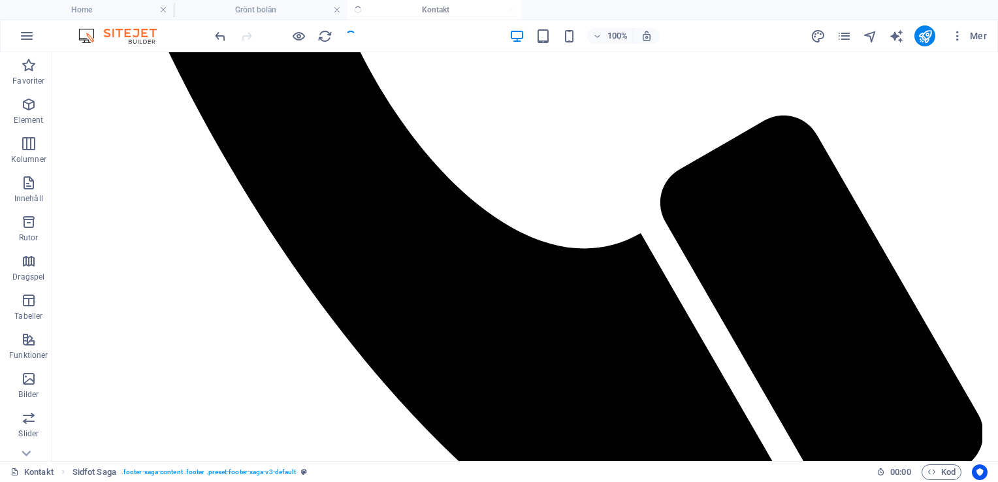
checkbox input "false"
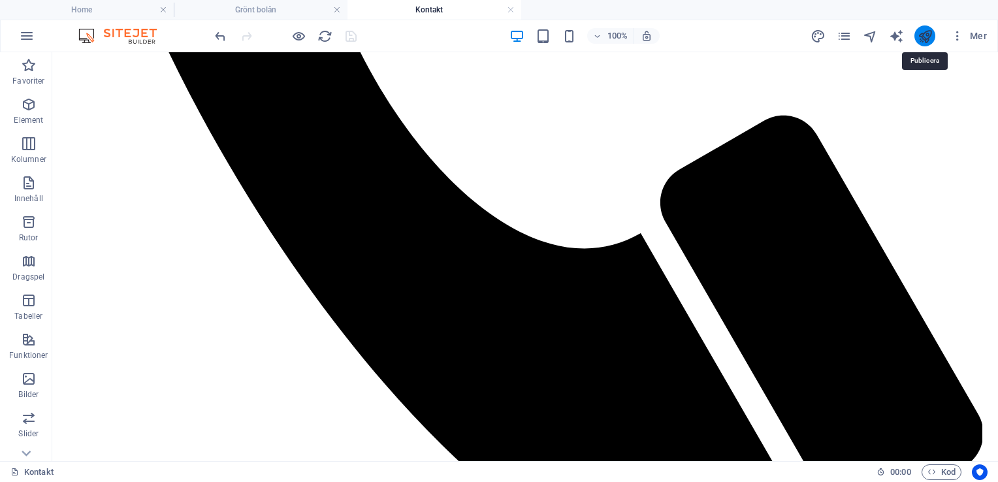
click at [923, 41] on icon "publish" at bounding box center [925, 36] width 15 height 15
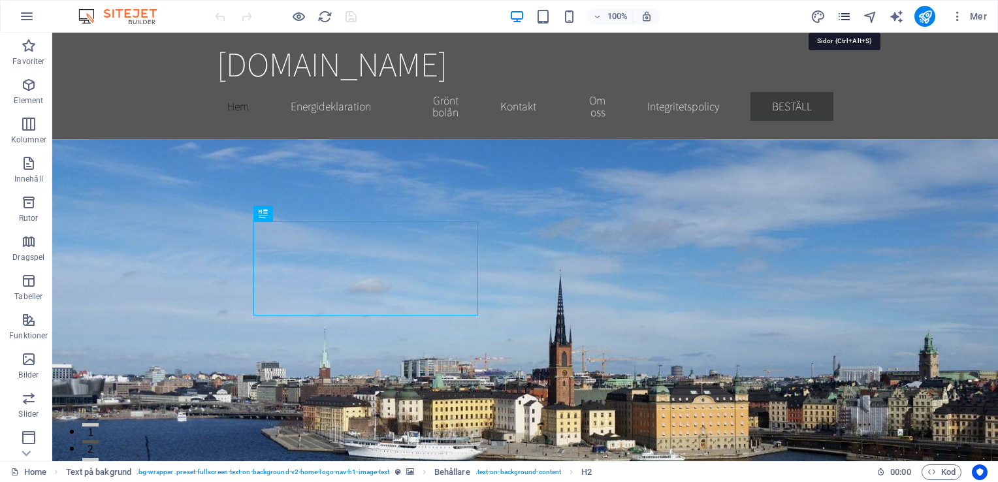
click at [849, 17] on icon "pages" at bounding box center [844, 16] width 15 height 15
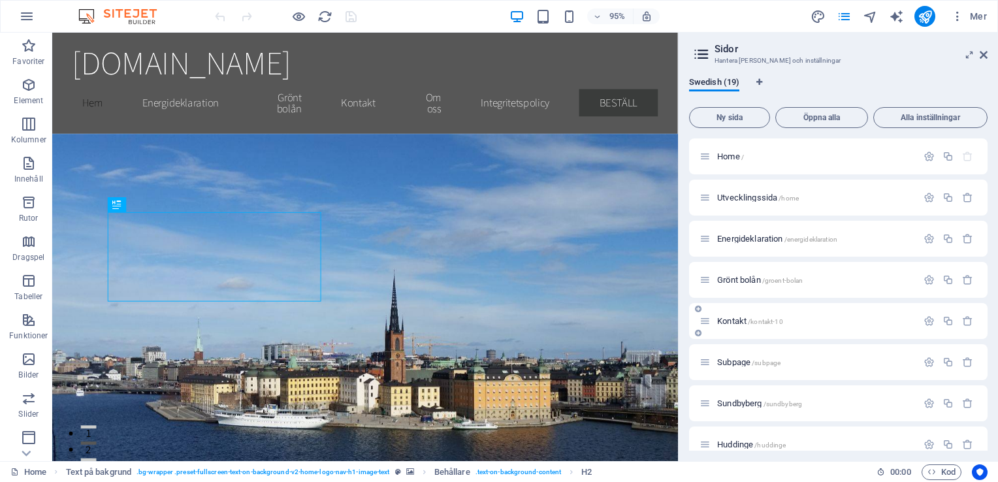
click at [733, 315] on div "Kontakt /kontakt-10" at bounding box center [809, 321] width 218 height 15
click at [740, 322] on span "Kontakt /kontakt-10" at bounding box center [750, 321] width 66 height 10
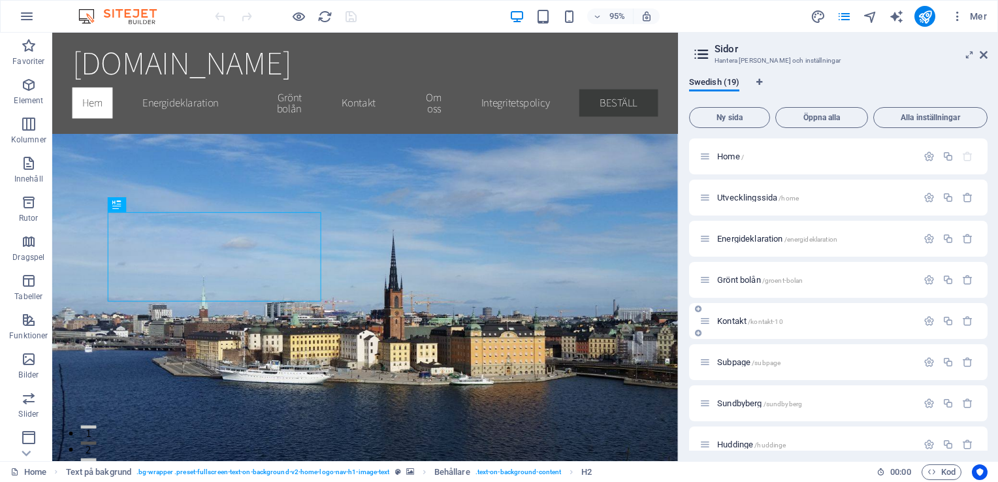
click at [740, 322] on div "Kontakt /kontakt-10" at bounding box center [838, 321] width 299 height 36
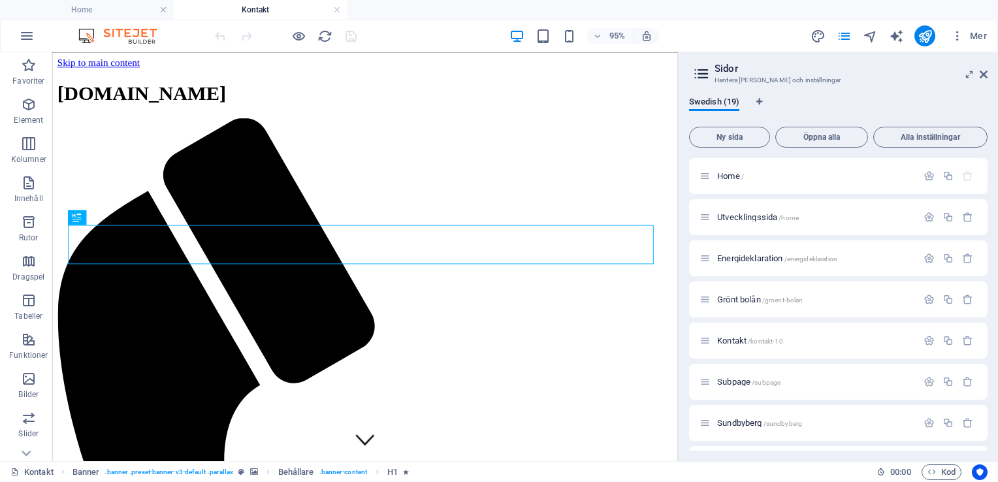
click at [988, 76] on aside "Sidor Hantera dina sidor och inställningar Swedish (19) Ny sida Öppna alla Alla…" at bounding box center [838, 256] width 320 height 409
click at [985, 73] on icon at bounding box center [984, 74] width 8 height 10
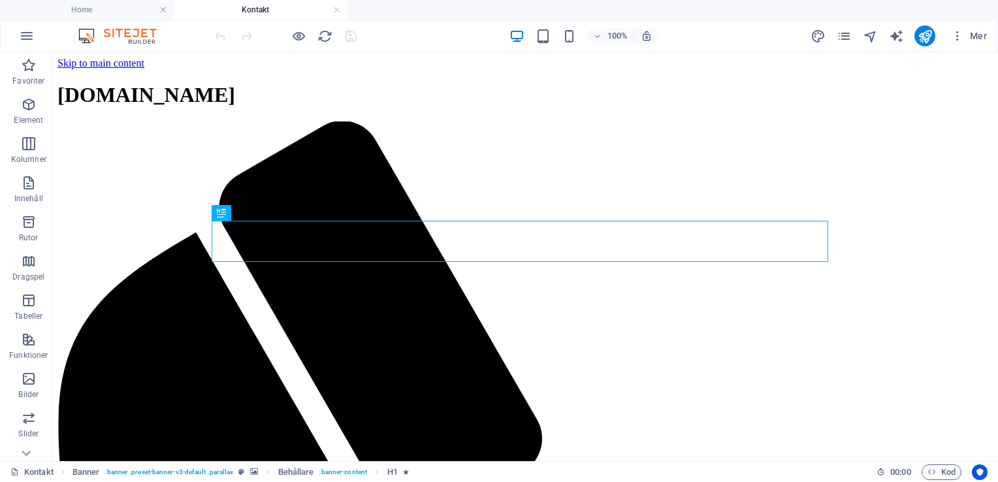
scroll to position [791, 0]
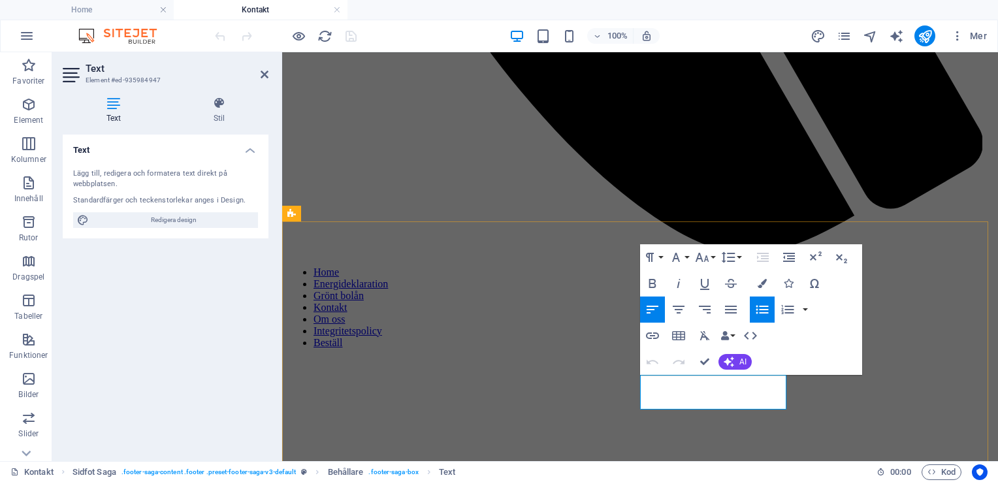
drag, startPoint x: 702, startPoint y: 383, endPoint x: 641, endPoint y: 382, distance: 61.4
click at [648, 333] on icon "button" at bounding box center [652, 336] width 13 height 7
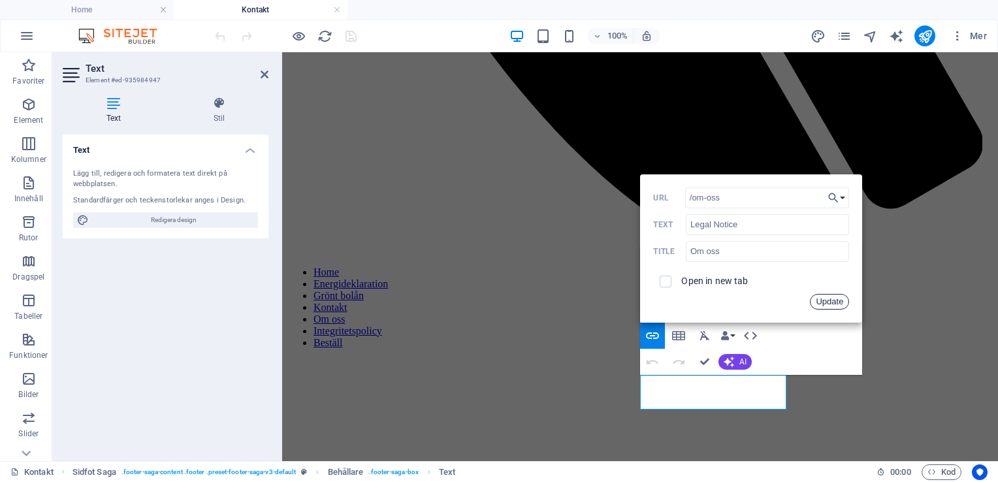
click at [823, 297] on button "Update" at bounding box center [829, 302] width 39 height 16
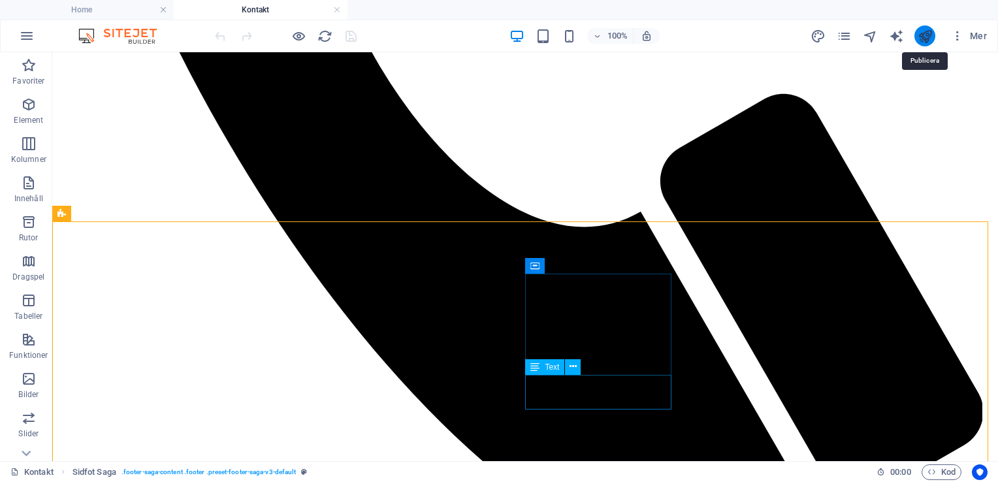
click at [930, 38] on icon "publish" at bounding box center [925, 36] width 15 height 15
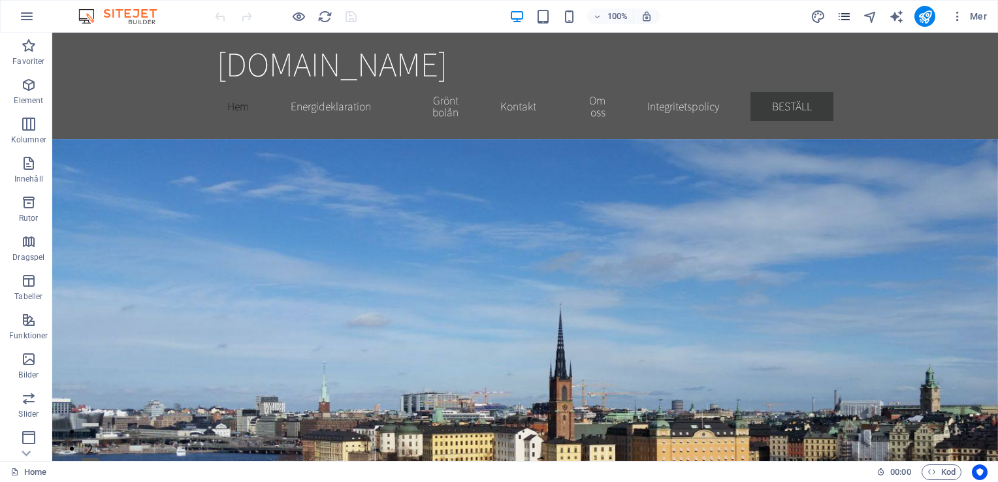
click at [844, 14] on icon "pages" at bounding box center [844, 16] width 15 height 15
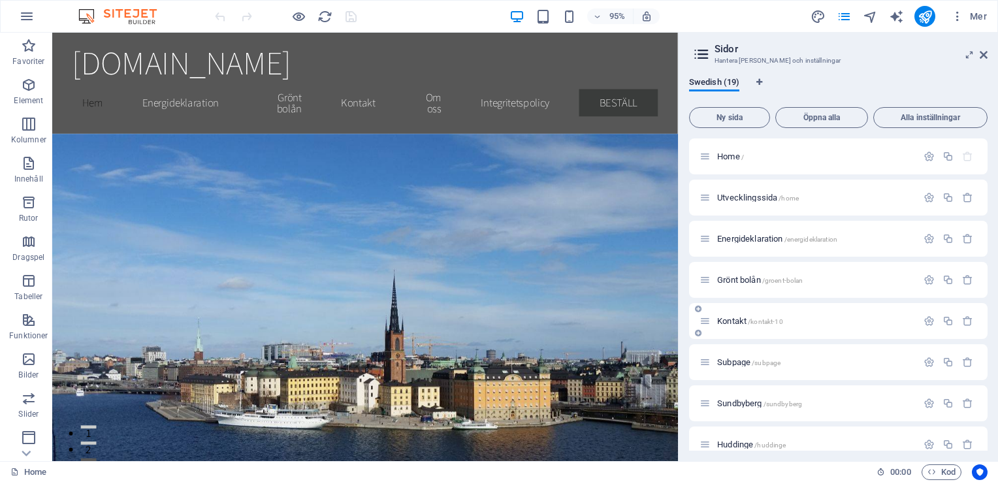
click at [731, 326] on div "Kontakt /kontakt-10" at bounding box center [809, 321] width 218 height 15
click at [739, 318] on span "Kontakt /kontakt-10" at bounding box center [750, 321] width 66 height 10
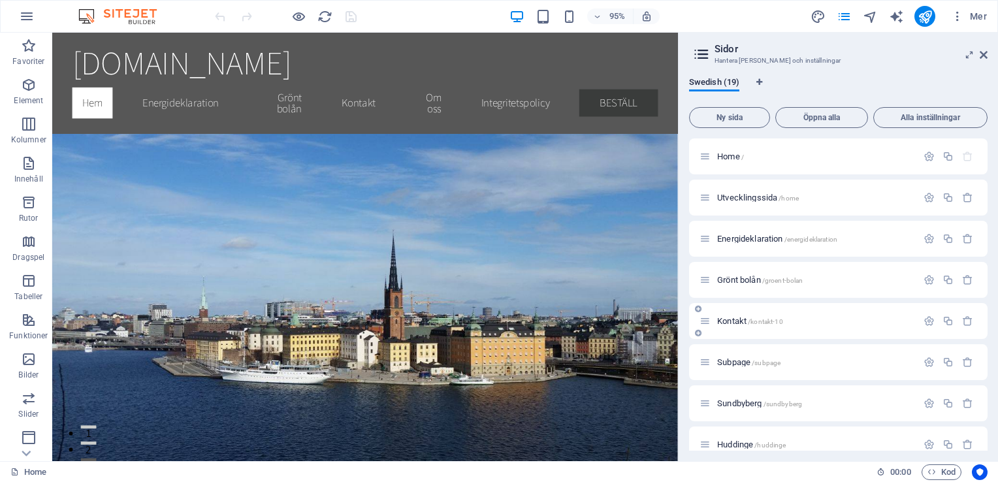
click at [739, 318] on div "Kontakt /kontakt-10" at bounding box center [838, 321] width 299 height 36
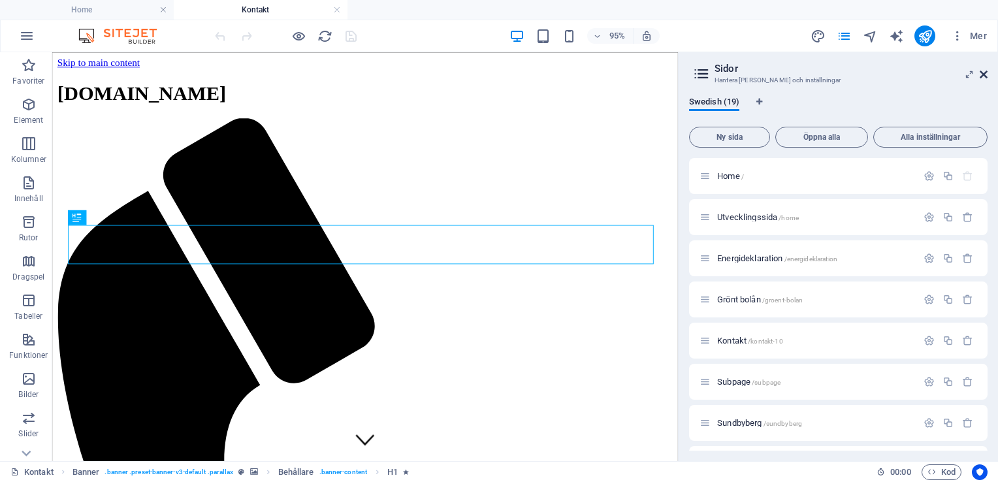
click at [986, 74] on icon at bounding box center [984, 74] width 8 height 10
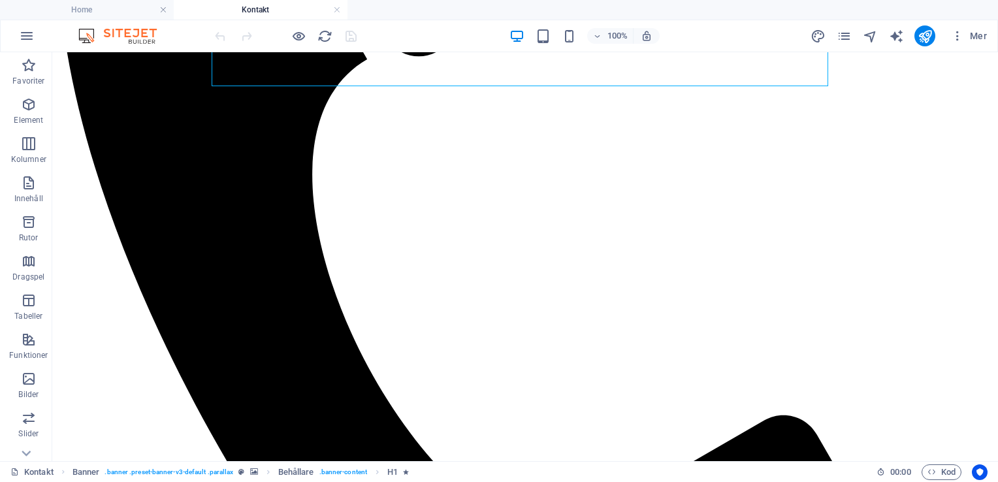
scroll to position [791, 0]
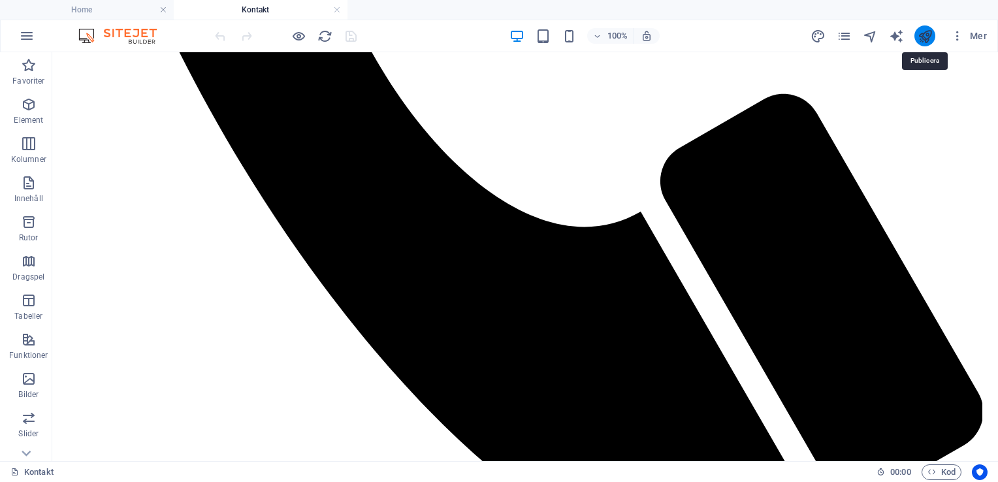
click at [925, 31] on icon "publish" at bounding box center [925, 36] width 15 height 15
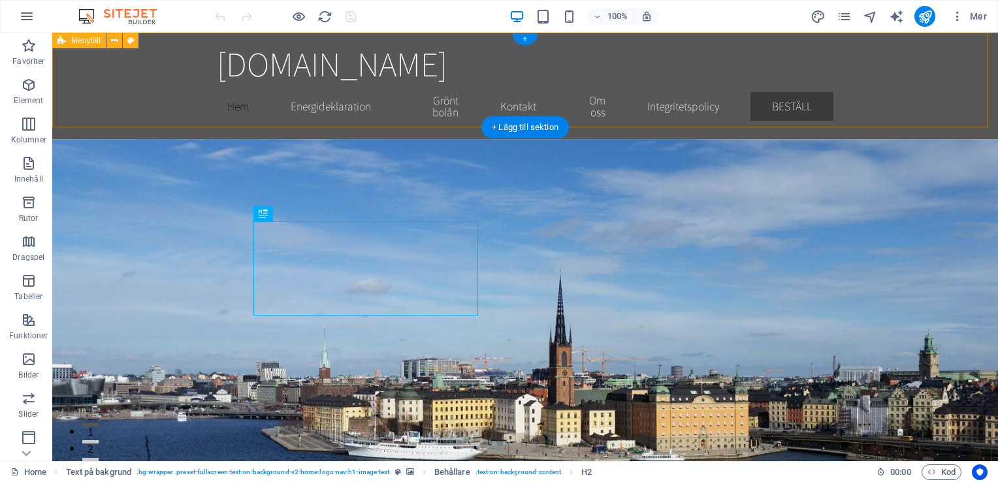
click at [983, 83] on div "energideklaration-stockholm.se Hem Energideklaration Grönt bolån Kontakt Om oss…" at bounding box center [525, 86] width 946 height 107
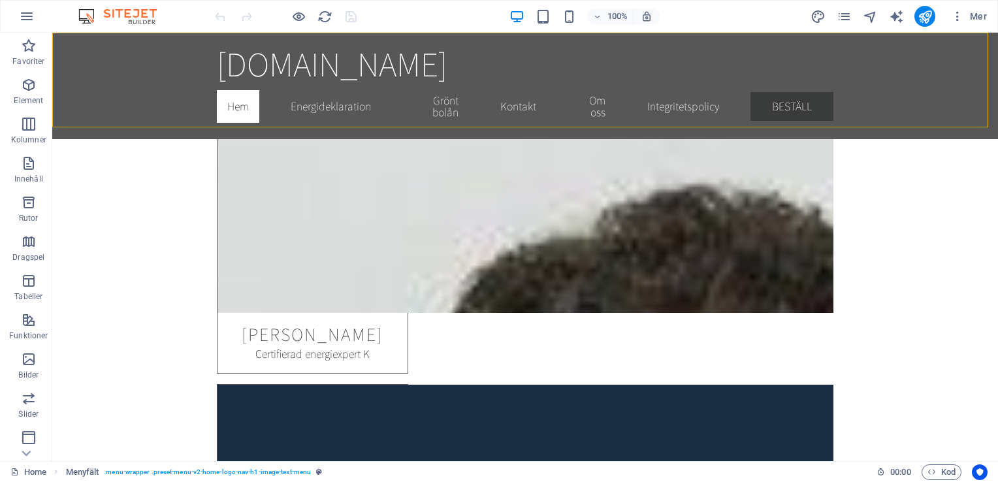
scroll to position [4366, 0]
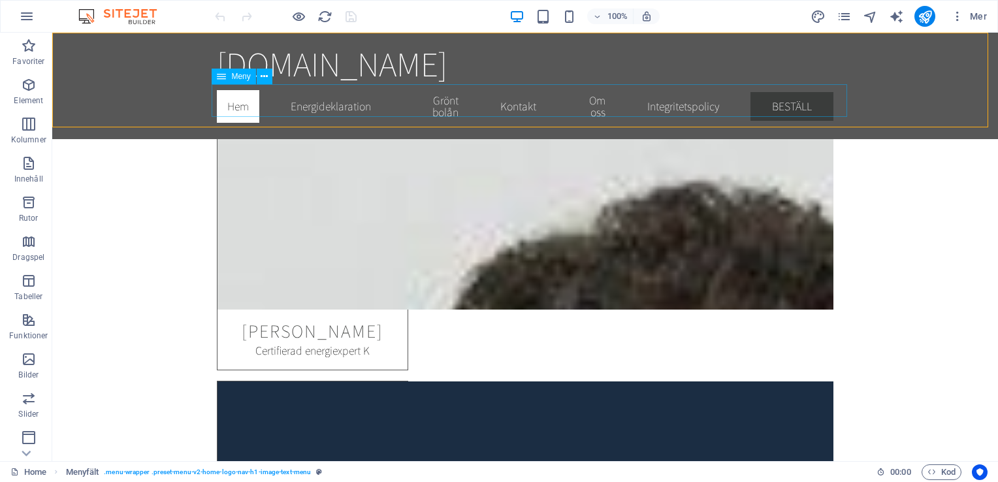
click at [513, 102] on nav "Hem Energideklaration Grönt bolån Kontakt Om oss Integritetspolicy Beställ" at bounding box center [525, 106] width 617 height 44
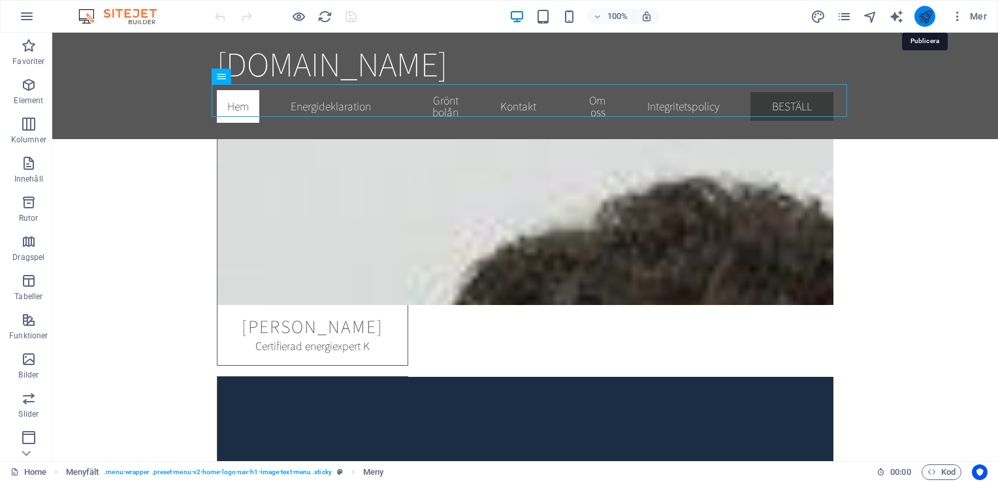
click at [919, 14] on icon "publish" at bounding box center [925, 16] width 15 height 15
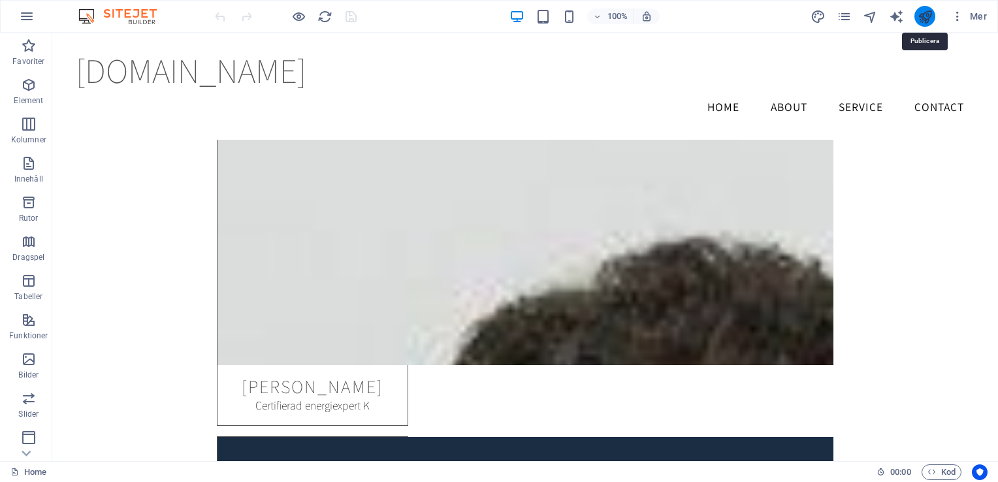
scroll to position [4355, 0]
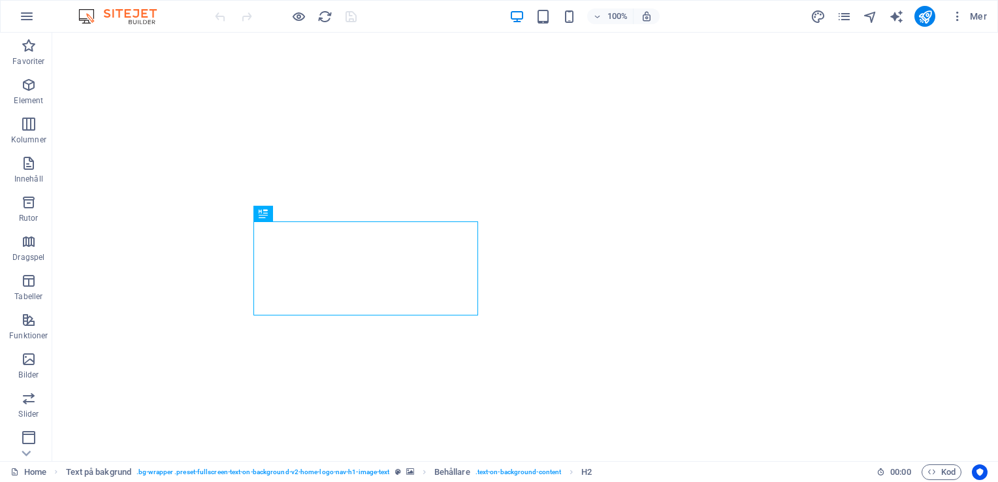
click at [848, 14] on icon "pages" at bounding box center [844, 16] width 15 height 15
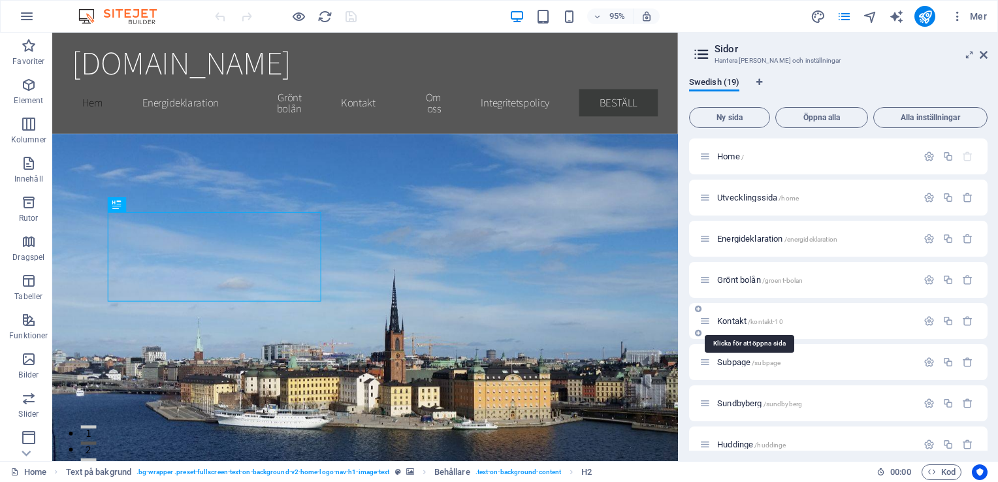
click at [739, 318] on span "Kontakt /kontakt-10" at bounding box center [750, 321] width 66 height 10
click at [739, 318] on div "Kontakt /kontakt-10" at bounding box center [838, 321] width 299 height 36
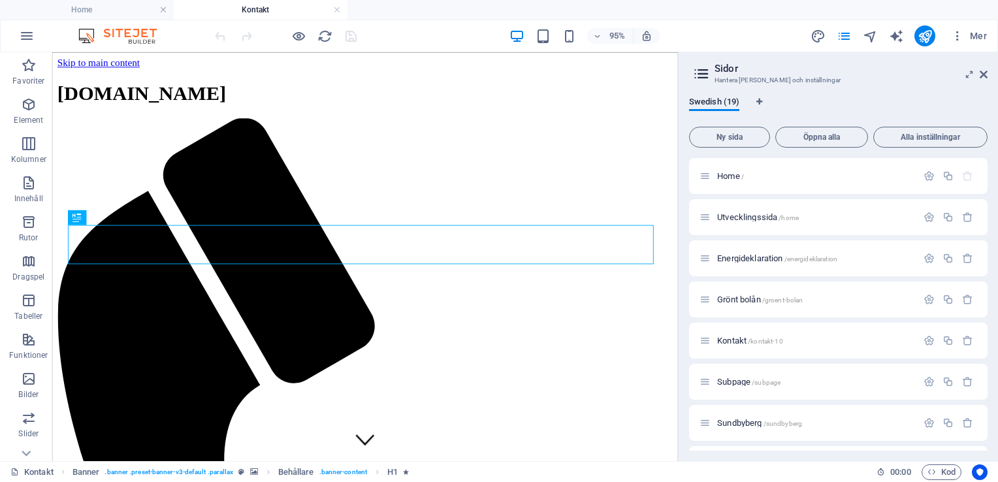
scroll to position [770, 0]
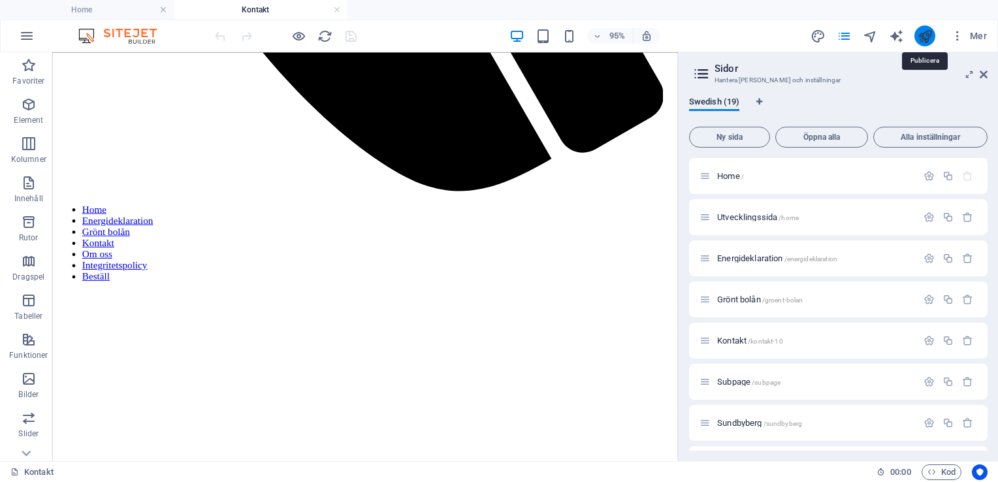
click at [923, 37] on icon "publish" at bounding box center [925, 36] width 15 height 15
